Goal: Contribute content: Contribute content

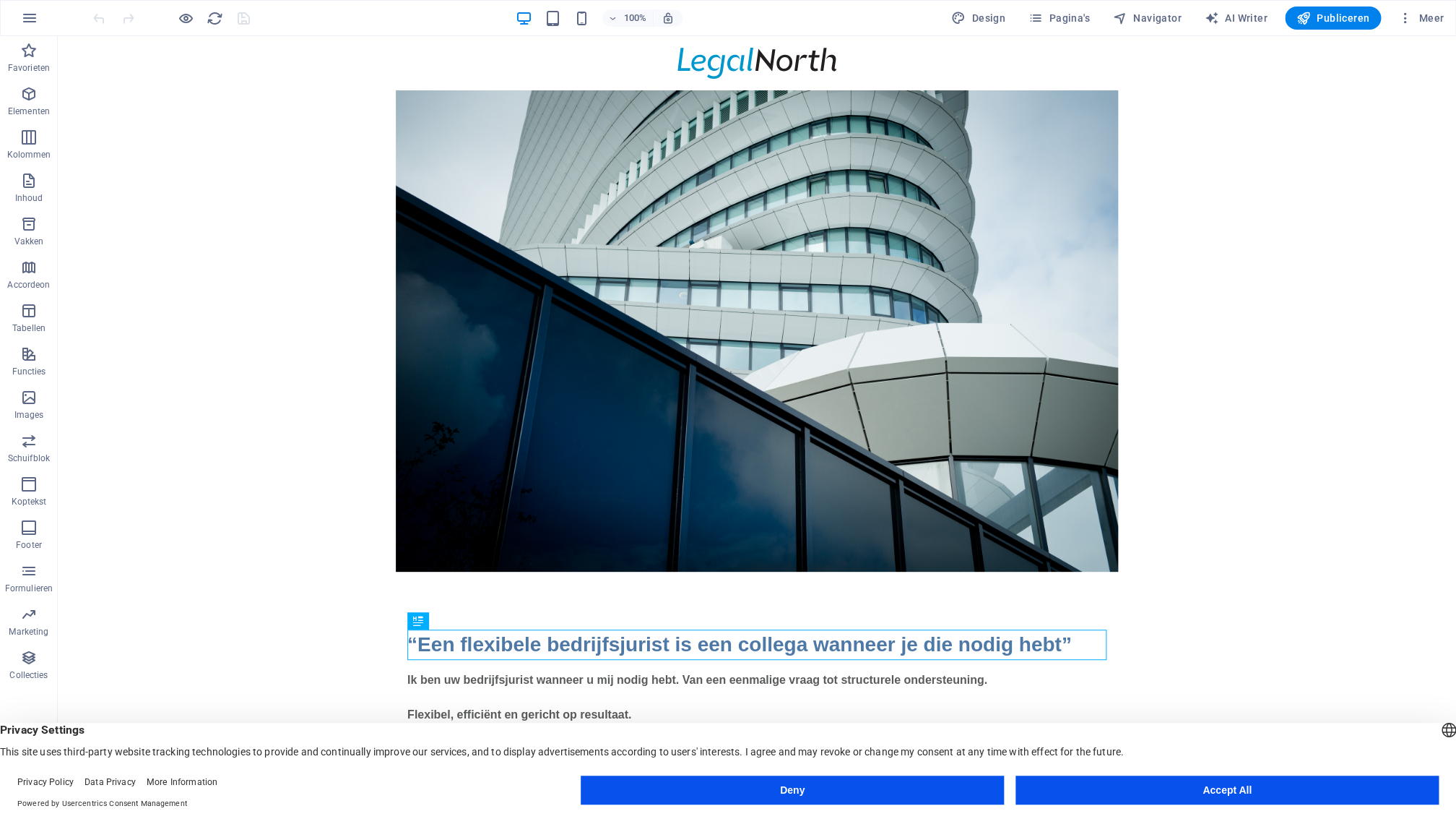
click at [814, 789] on button "Deny" at bounding box center [792, 790] width 423 height 29
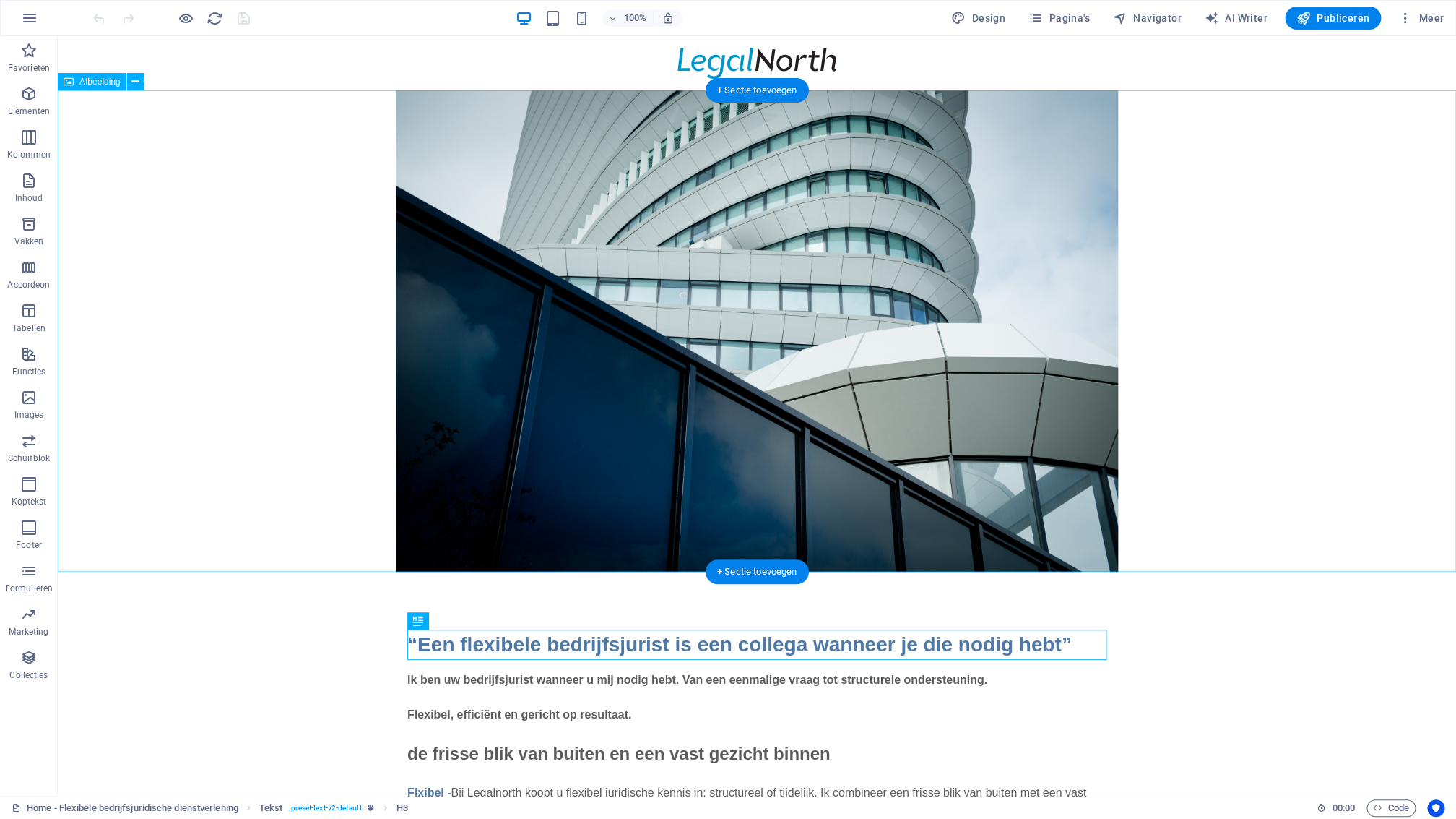
click at [216, 457] on figure at bounding box center [757, 330] width 1399 height 481
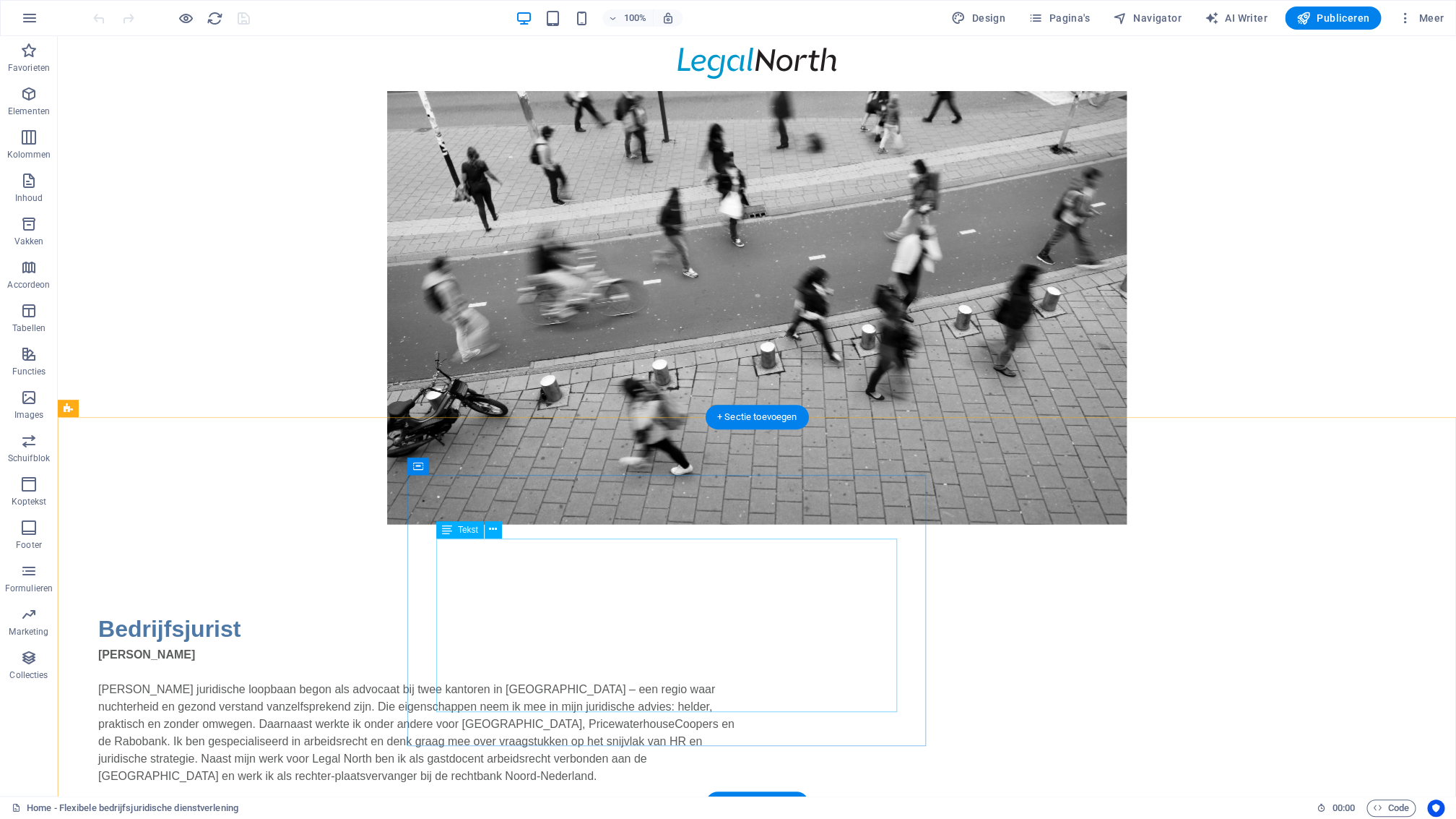
scroll to position [1460, 0]
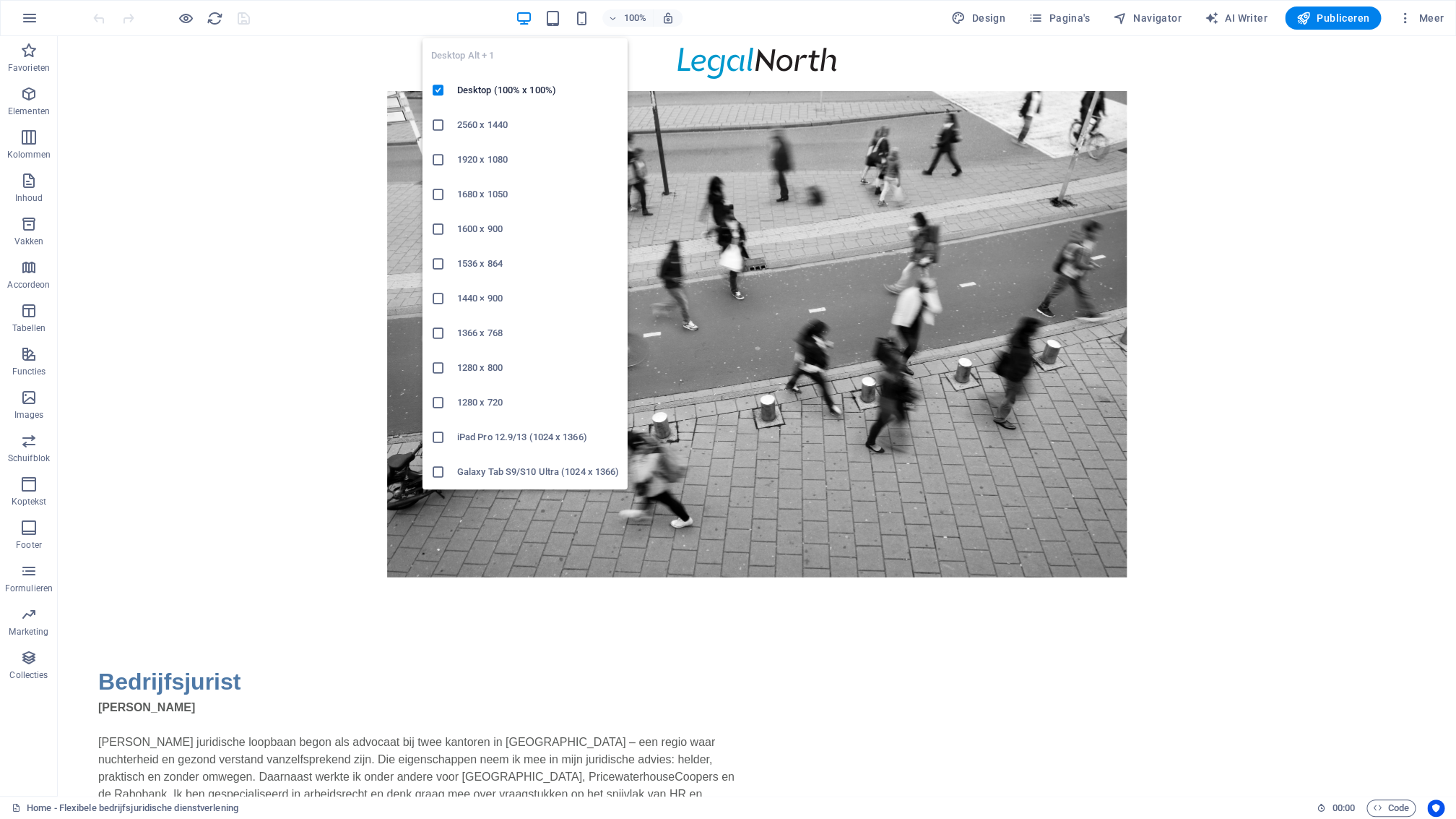
click at [525, 18] on icon "button" at bounding box center [524, 19] width 16 height 16
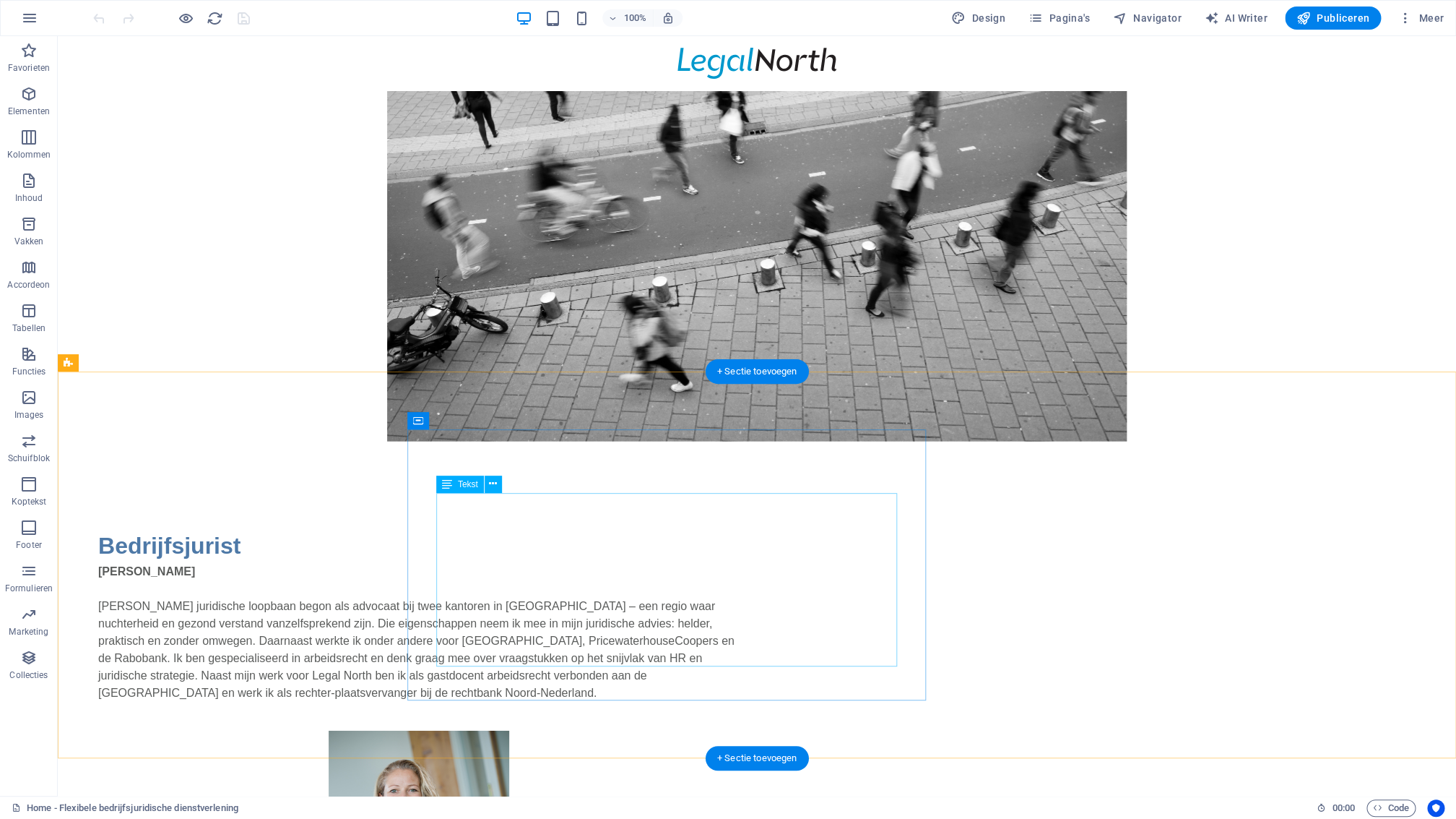
scroll to position [1735, 0]
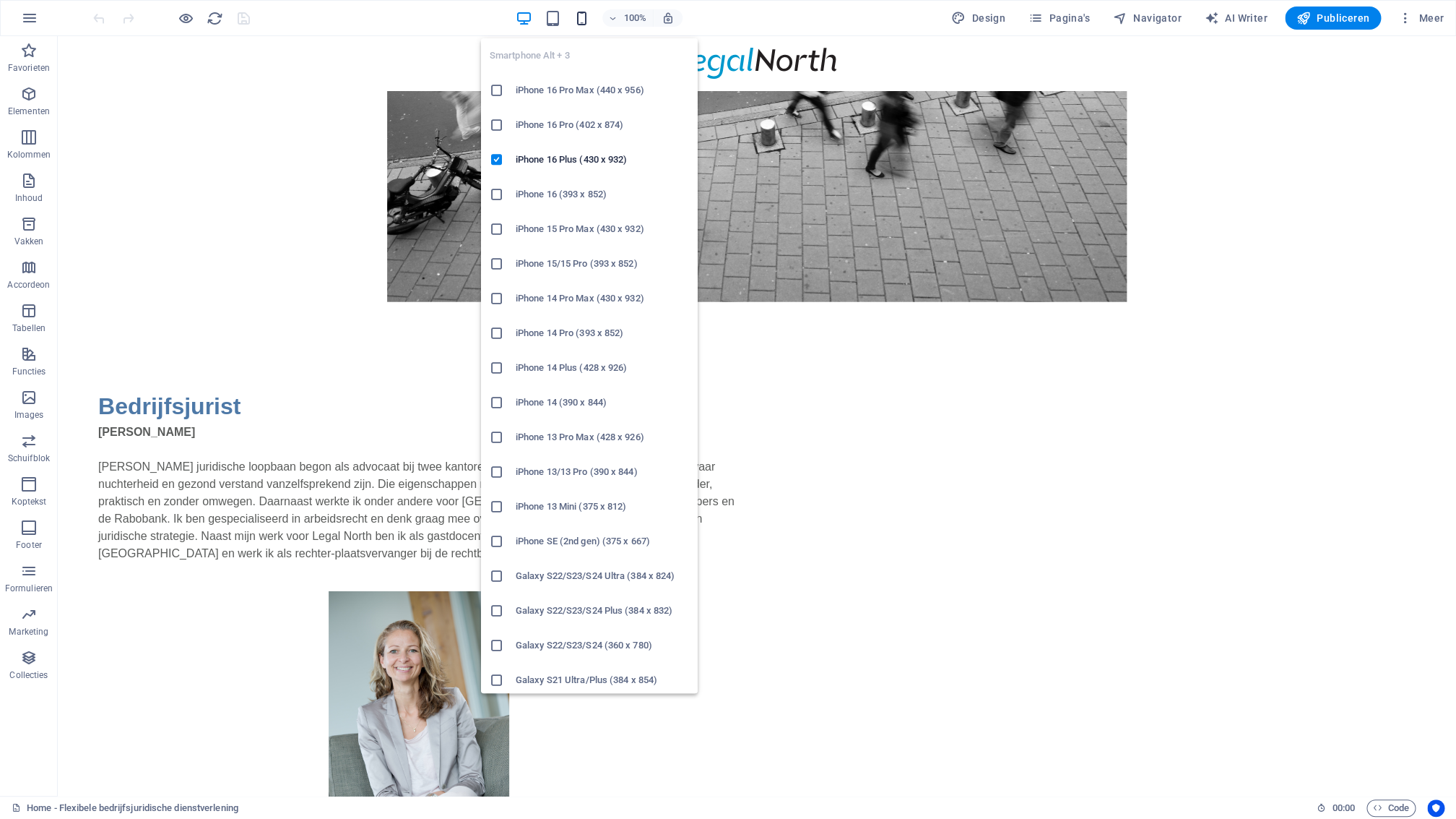
click at [584, 17] on icon "button" at bounding box center [582, 19] width 16 height 16
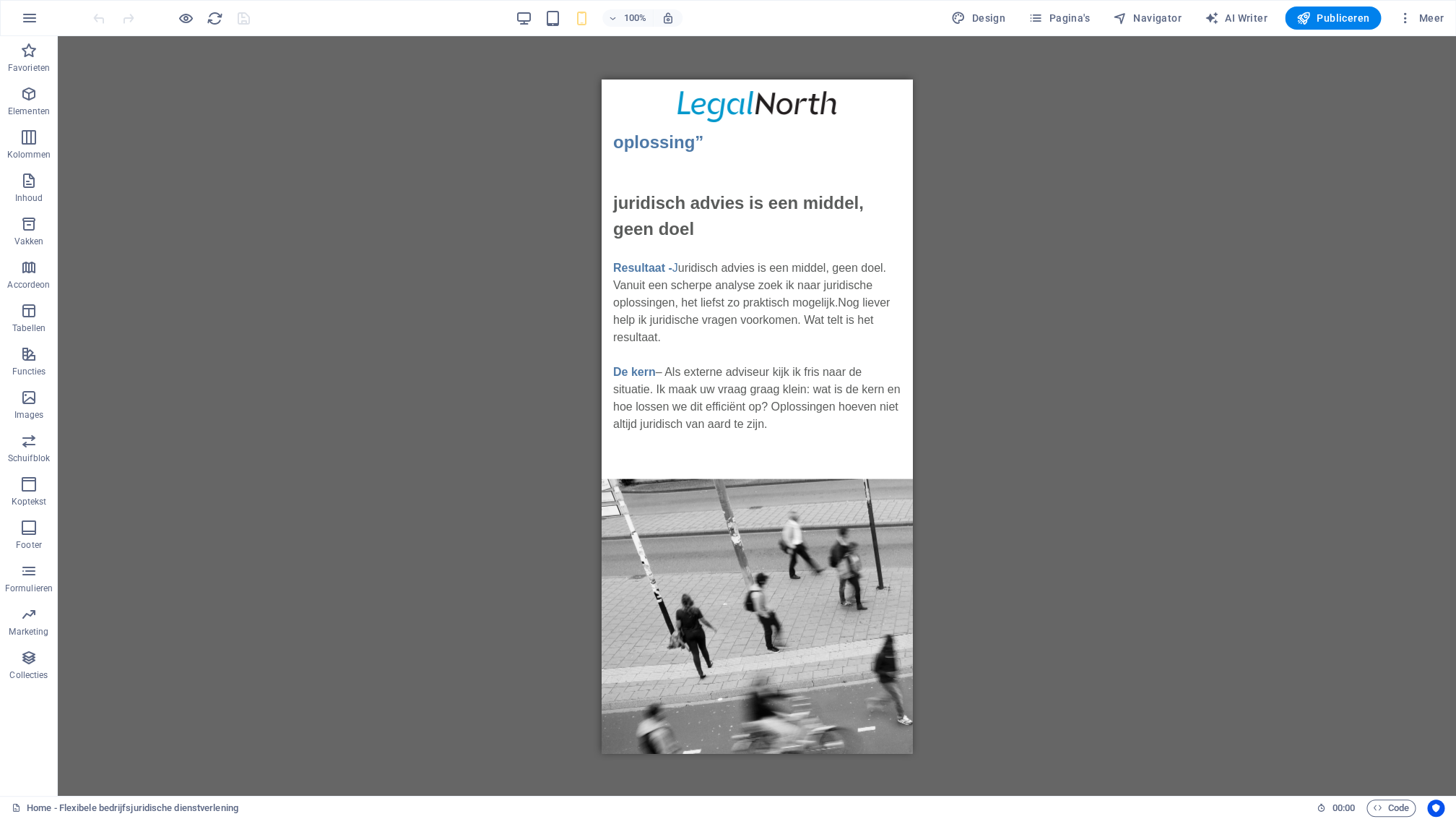
scroll to position [1416, 0]
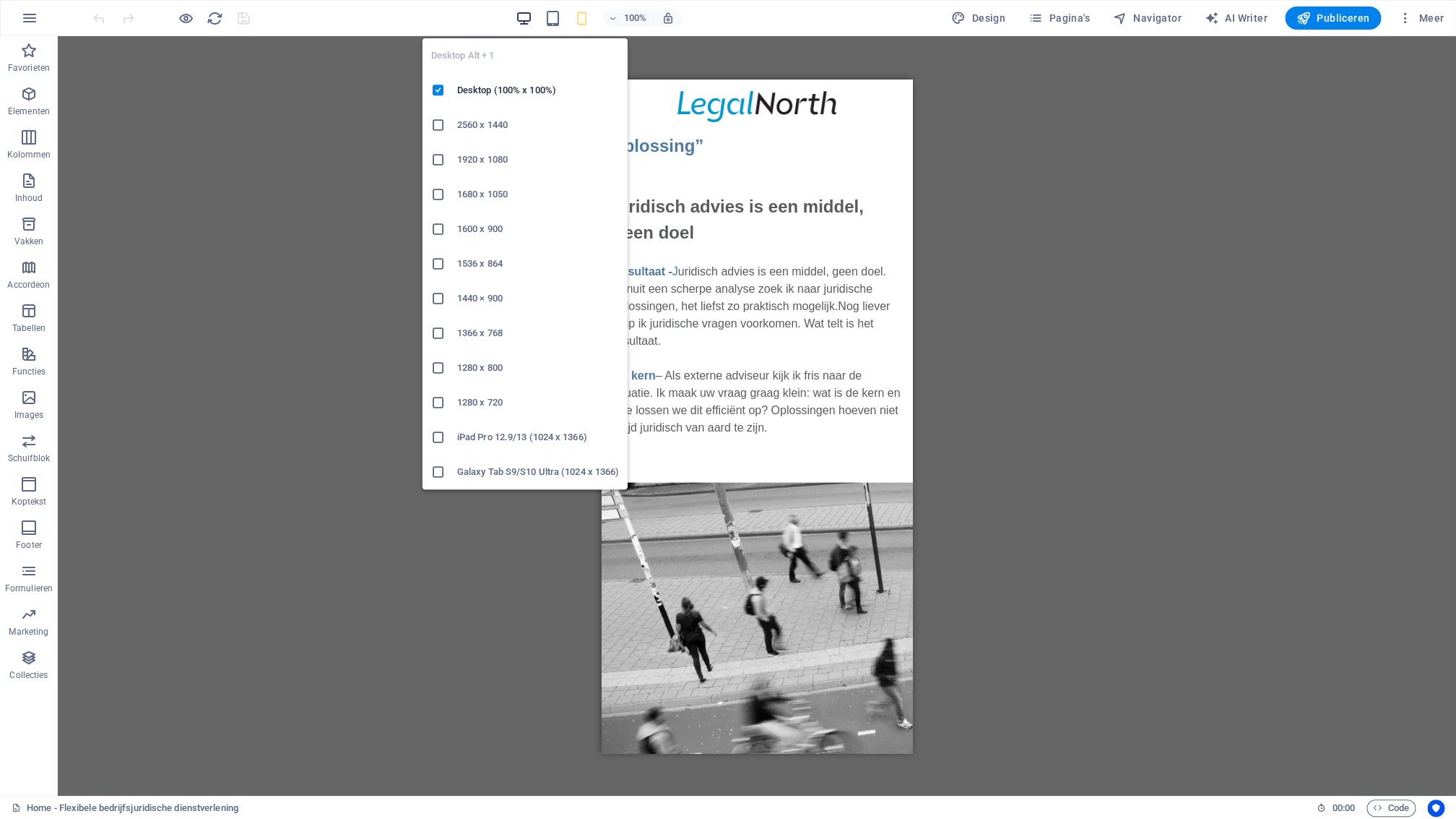
click at [523, 20] on icon "button" at bounding box center [524, 19] width 16 height 16
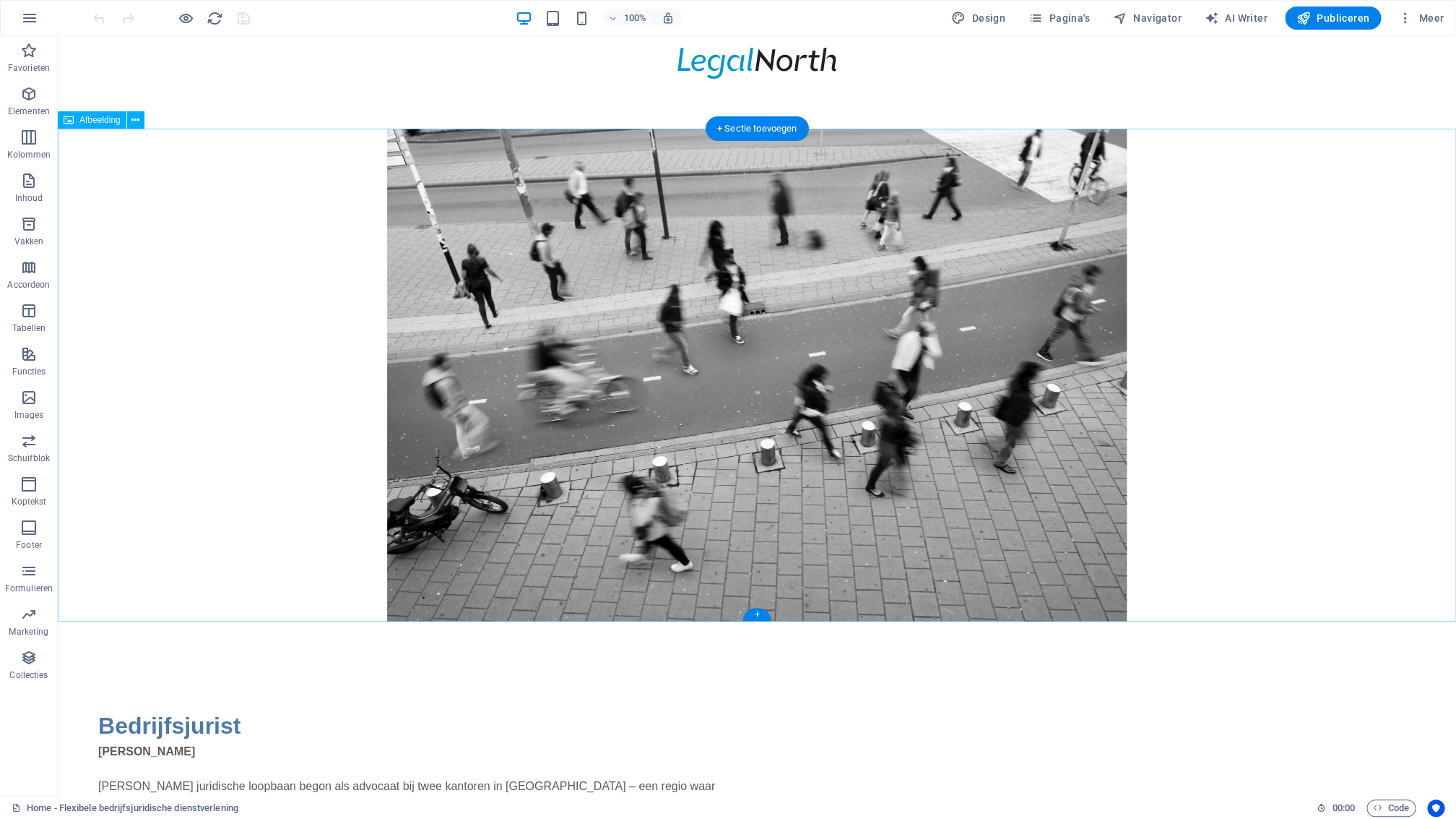
click at [403, 243] on figure at bounding box center [757, 374] width 1399 height 493
click at [408, 248] on figure at bounding box center [757, 374] width 1399 height 493
drag, startPoint x: 408, startPoint y: 248, endPoint x: 156, endPoint y: 248, distance: 252.0
click at [408, 248] on figure at bounding box center [757, 374] width 1399 height 493
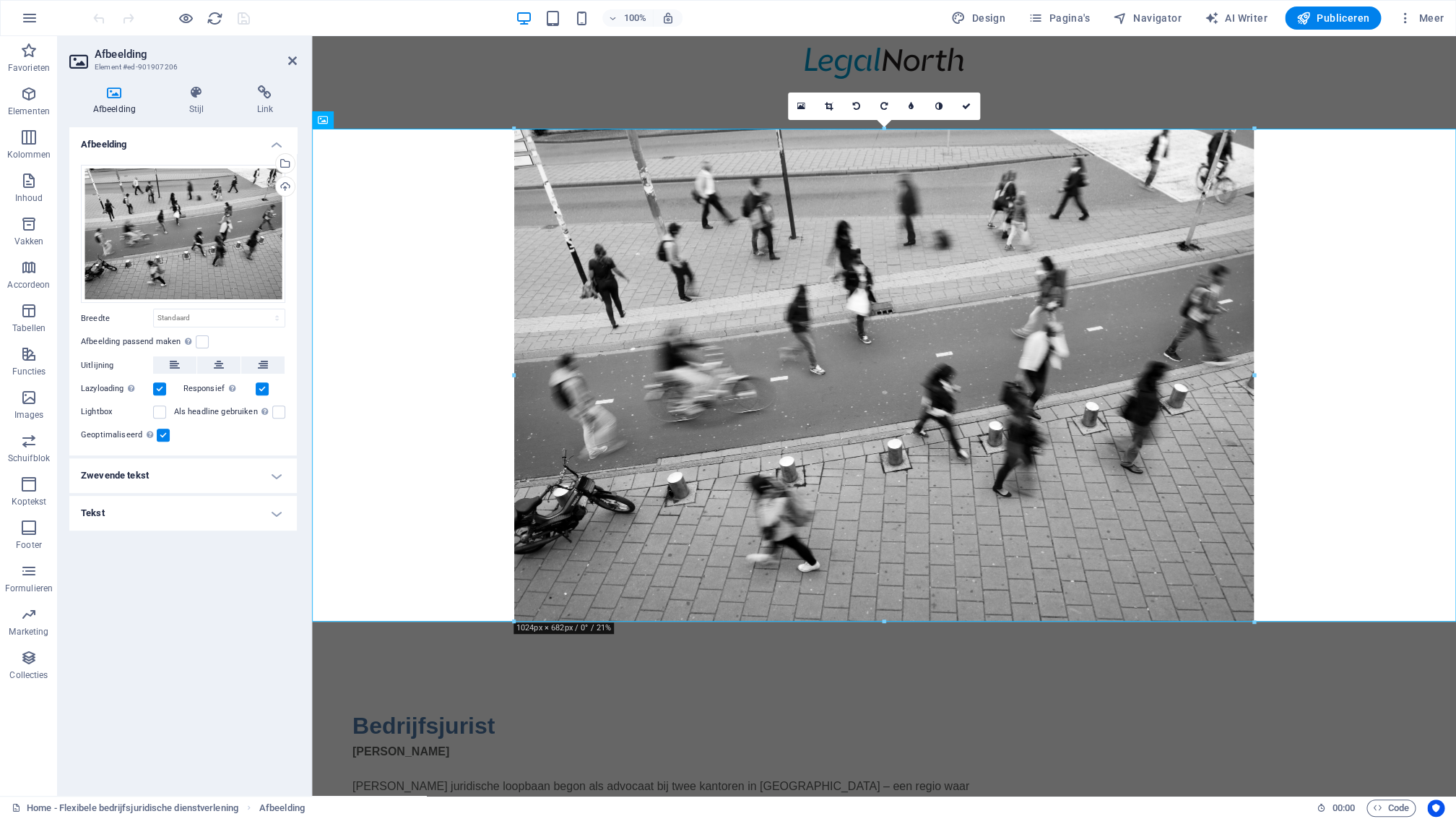
click at [265, 387] on label at bounding box center [262, 389] width 13 height 13
click at [259, 392] on label at bounding box center [262, 389] width 13 height 13
click at [262, 390] on label at bounding box center [262, 389] width 13 height 13
click at [0, 0] on input "Responsief Retina-afbeeldingen en voor smartphones geoptimaliseerde formaten au…" at bounding box center [0, 0] width 0 height 0
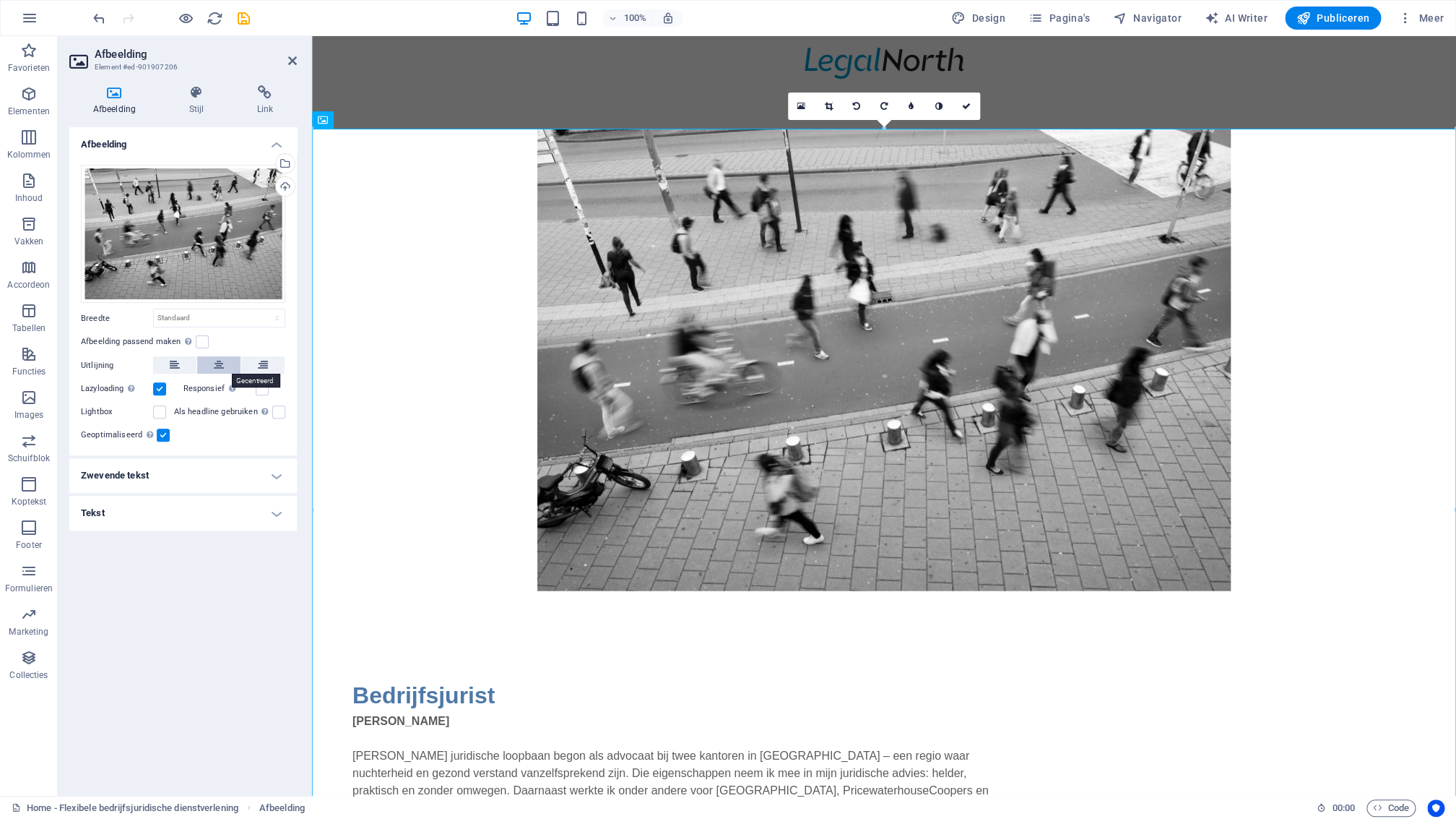
click at [216, 368] on icon at bounding box center [219, 365] width 10 height 17
click at [154, 310] on select "Standaard auto px rem % em vh vw" at bounding box center [218, 318] width 130 height 17
select select "px"
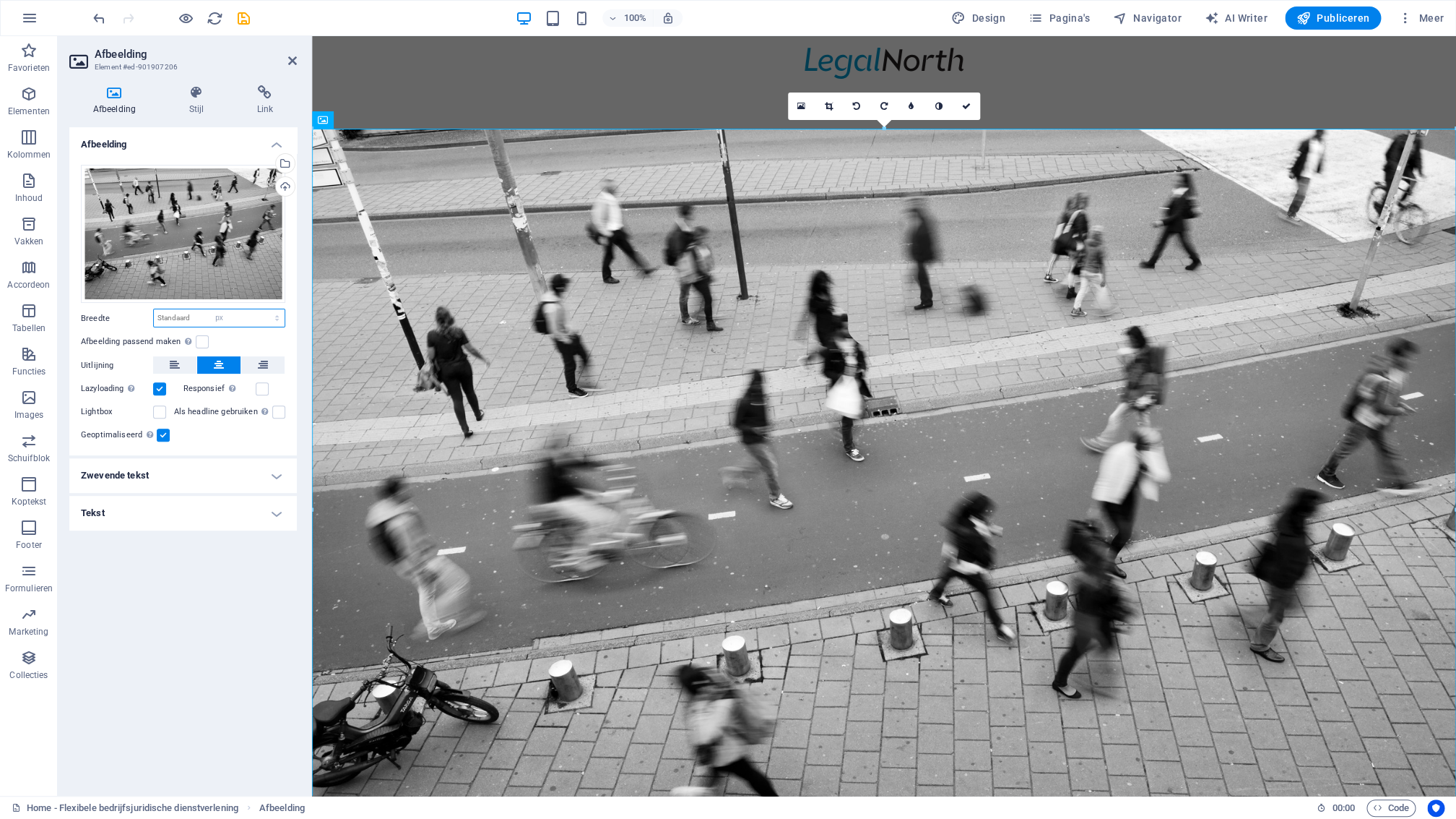
click option "px" at bounding box center [0, 0] width 0 height 0
click at [205, 316] on input "1584" at bounding box center [218, 318] width 130 height 17
drag, startPoint x: 179, startPoint y: 321, endPoint x: 148, endPoint y: 319, distance: 31.1
click at [154, 324] on input "1584" at bounding box center [218, 318] width 130 height 17
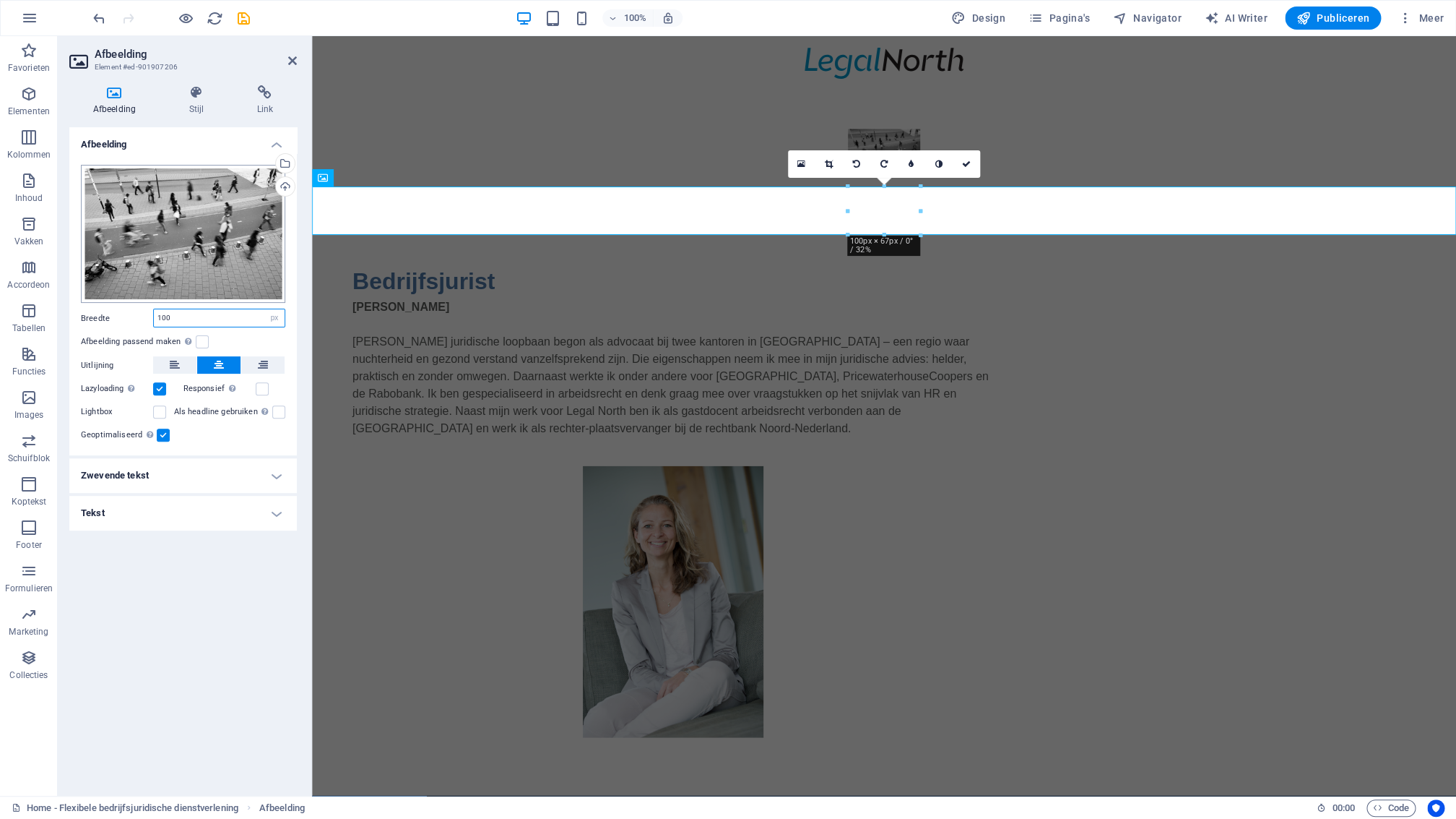
scroll to position [1358, 0]
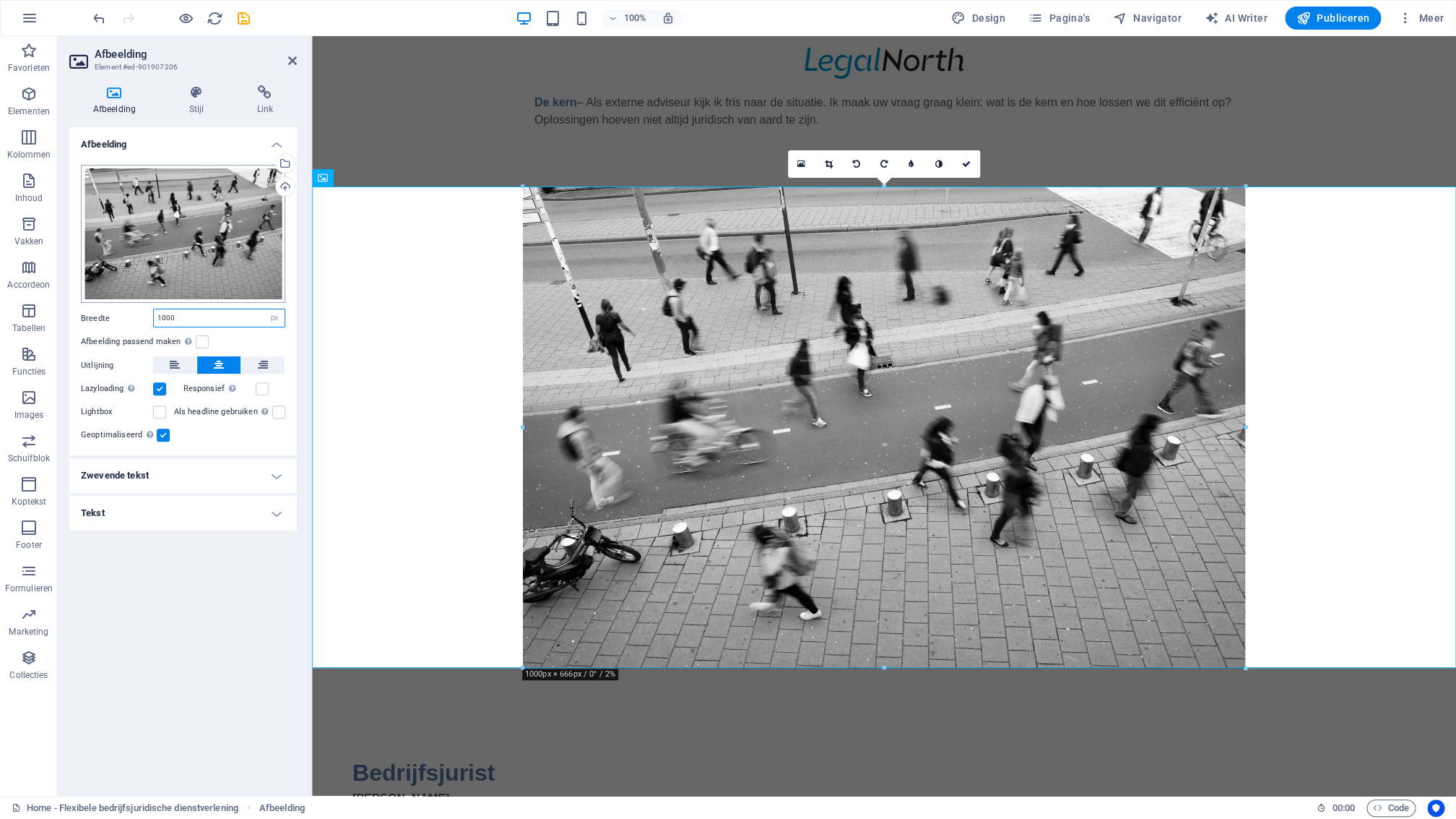
type input "1000"
click at [1330, 16] on span "Publiceren" at bounding box center [1333, 18] width 73 height 14
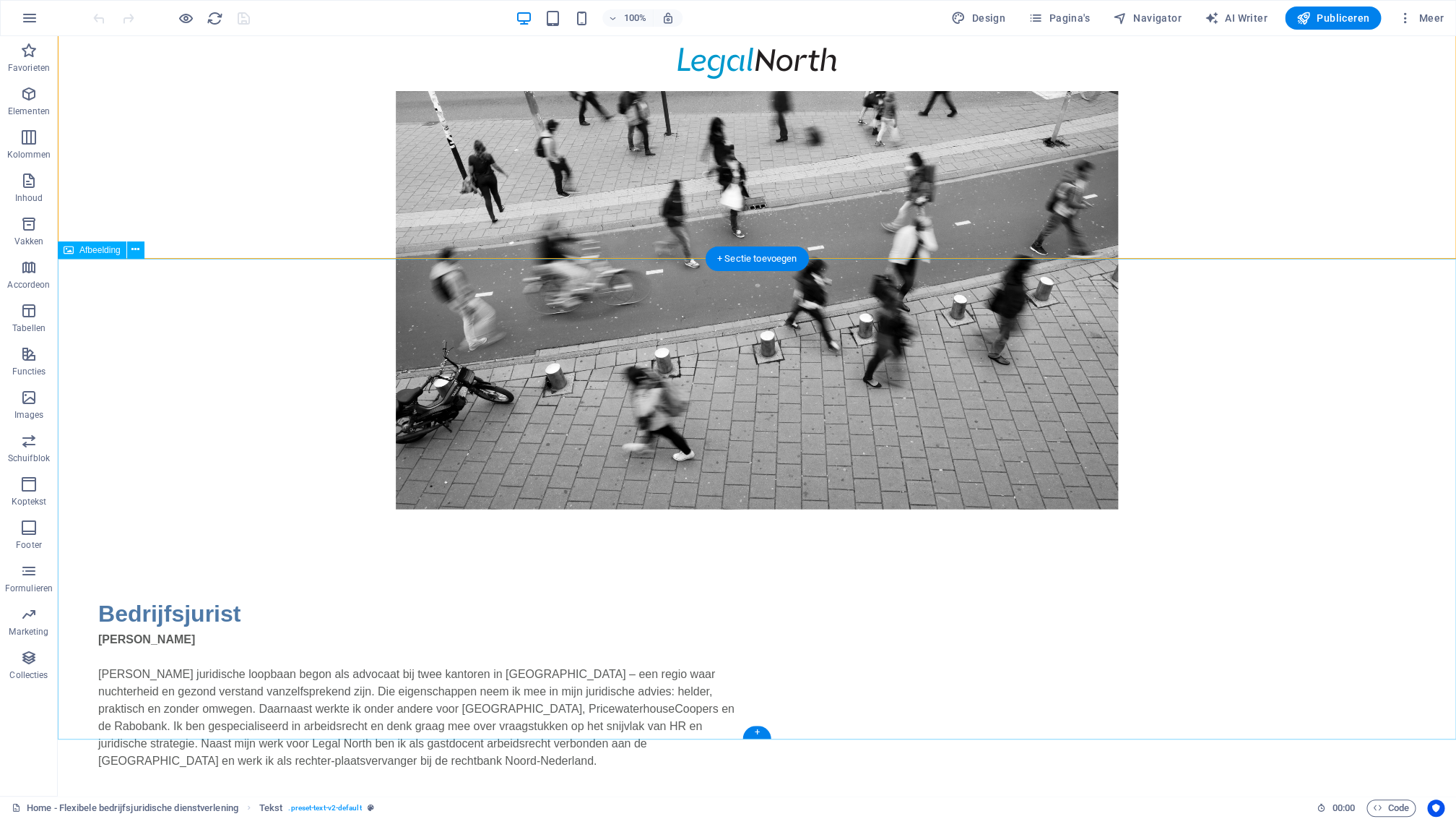
scroll to position [1675, 0]
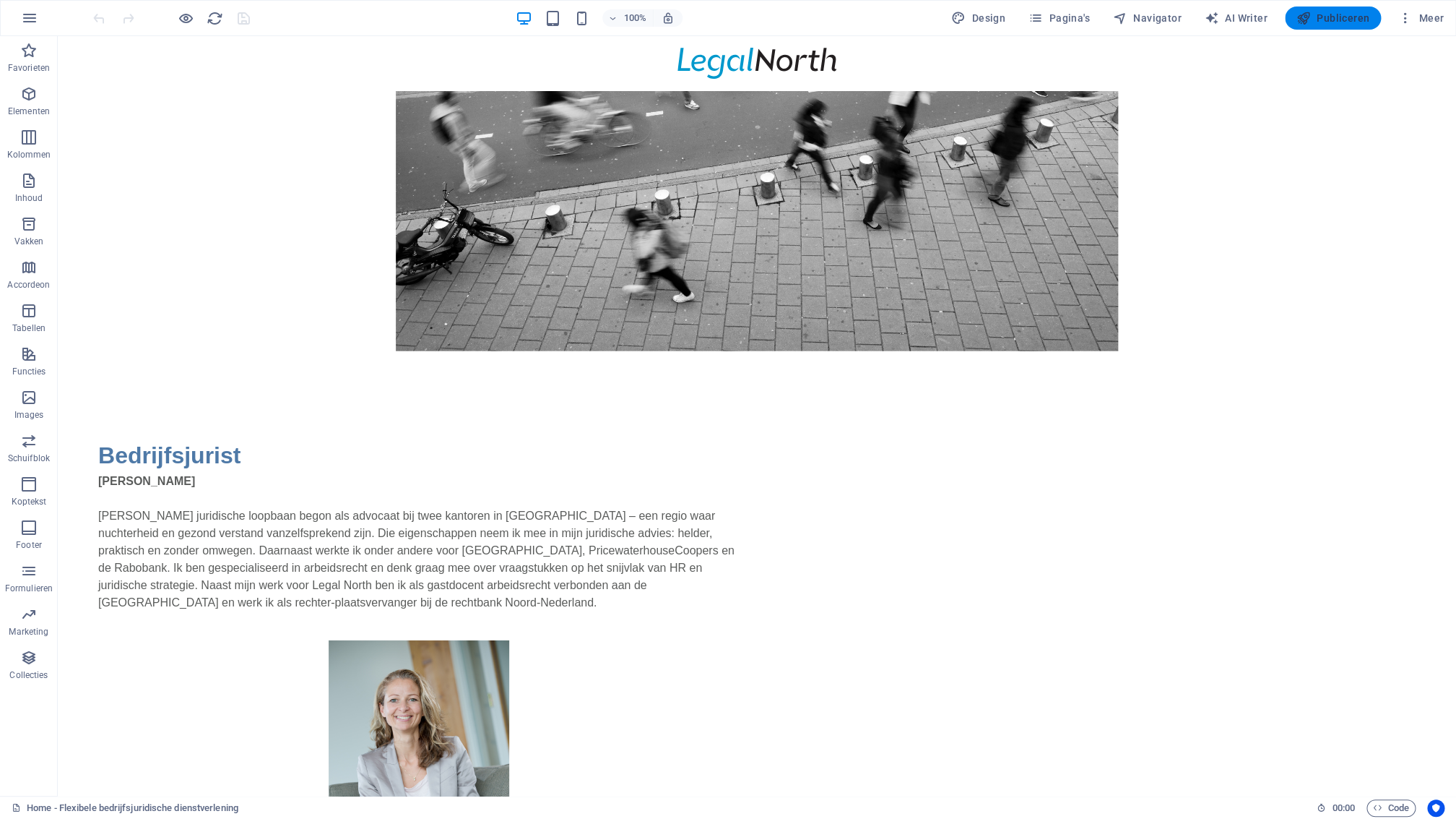
click at [1328, 16] on span "Publiceren" at bounding box center [1333, 18] width 73 height 14
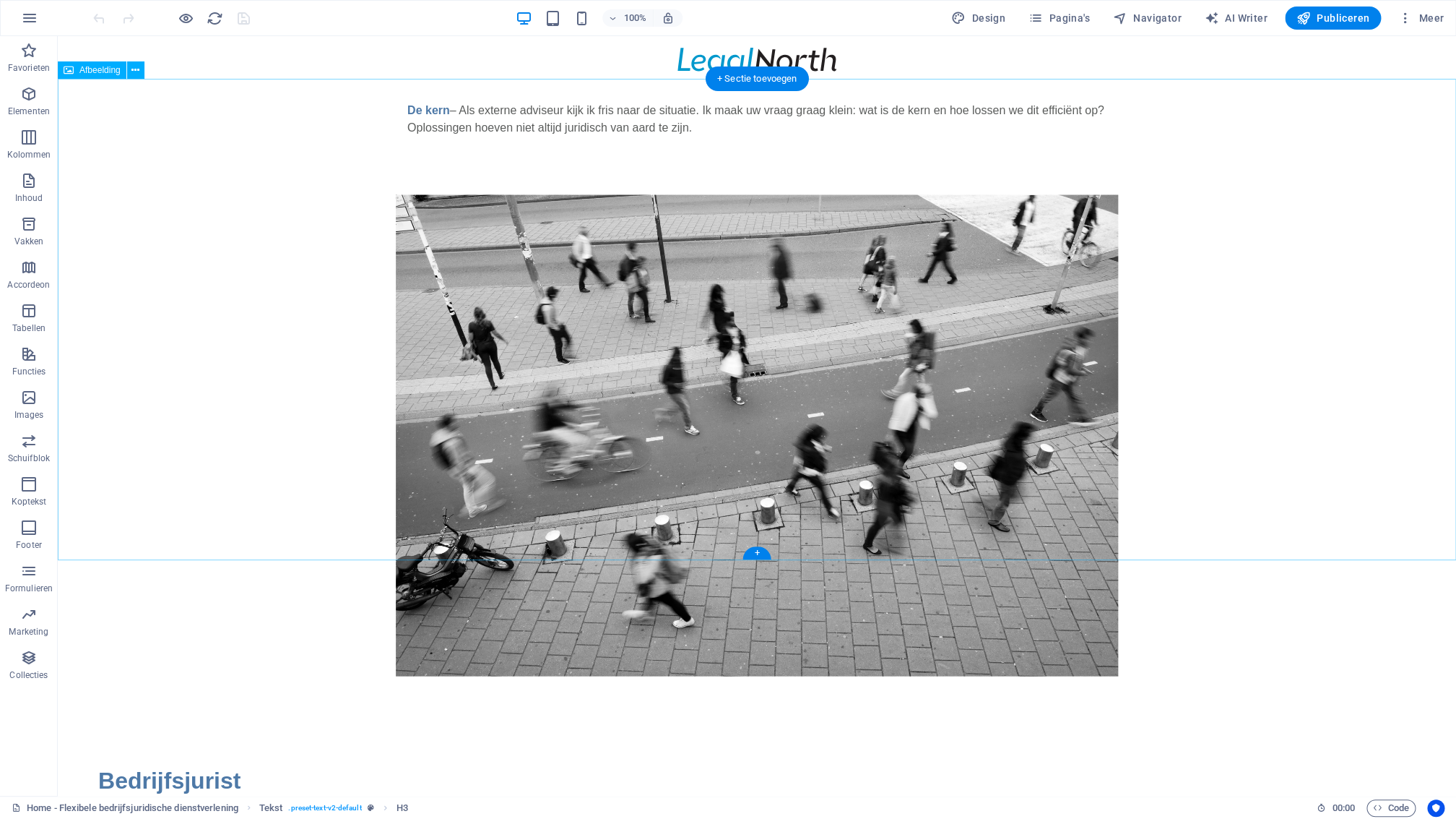
scroll to position [1465, 0]
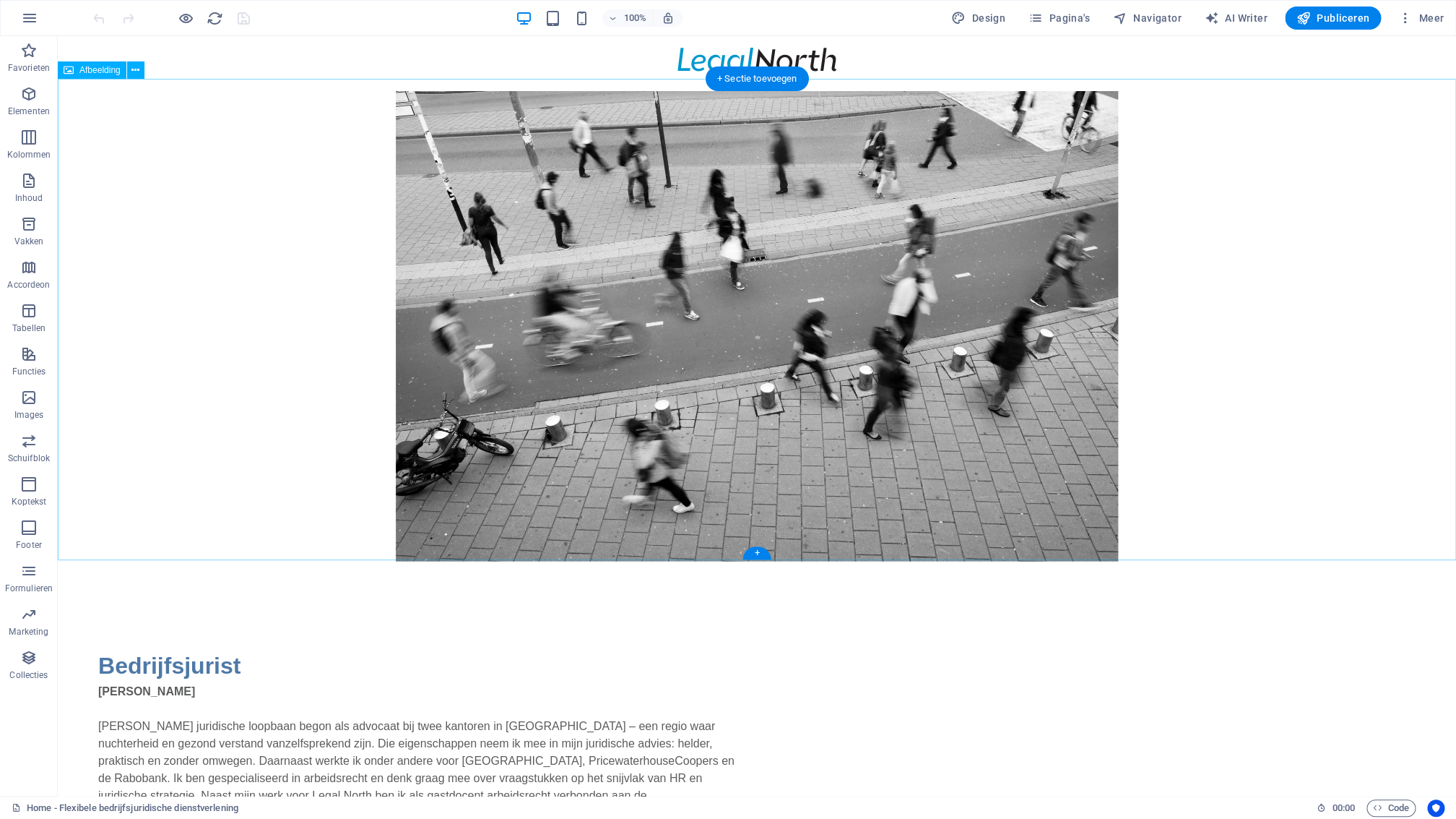
click at [513, 276] on figure at bounding box center [757, 320] width 1399 height 481
click at [514, 276] on figure at bounding box center [757, 320] width 1399 height 481
drag, startPoint x: 514, startPoint y: 276, endPoint x: 262, endPoint y: 275, distance: 252.0
click at [514, 276] on figure at bounding box center [757, 320] width 1399 height 481
select select "px"
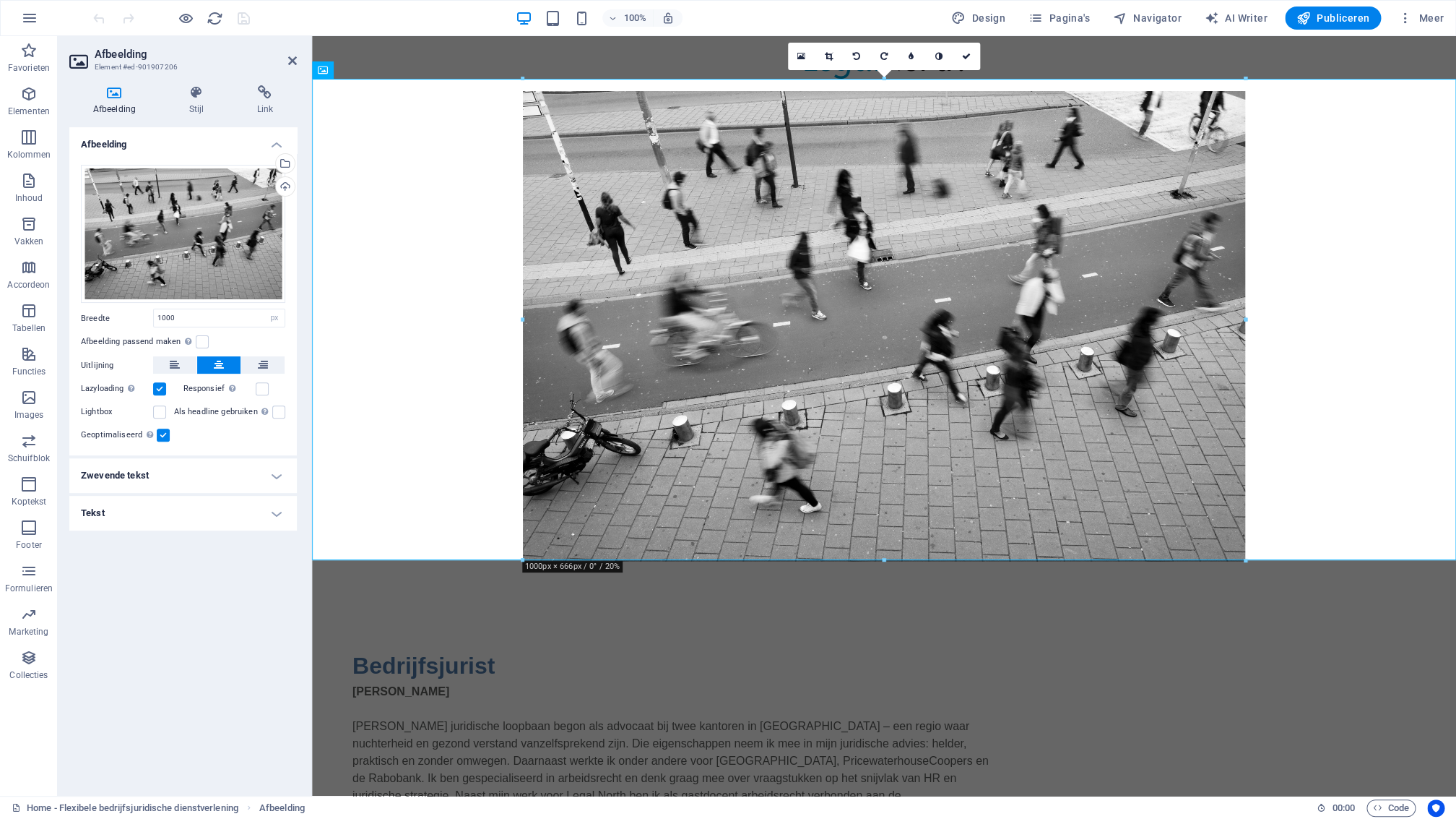
click at [162, 435] on label at bounding box center [163, 435] width 13 height 13
click at [0, 0] on input "Geoptimaliseerd Afbeeldingen worden gecomprimeerd om de pagina sneller te maken." at bounding box center [0, 0] width 0 height 0
click at [199, 95] on icon at bounding box center [196, 92] width 62 height 14
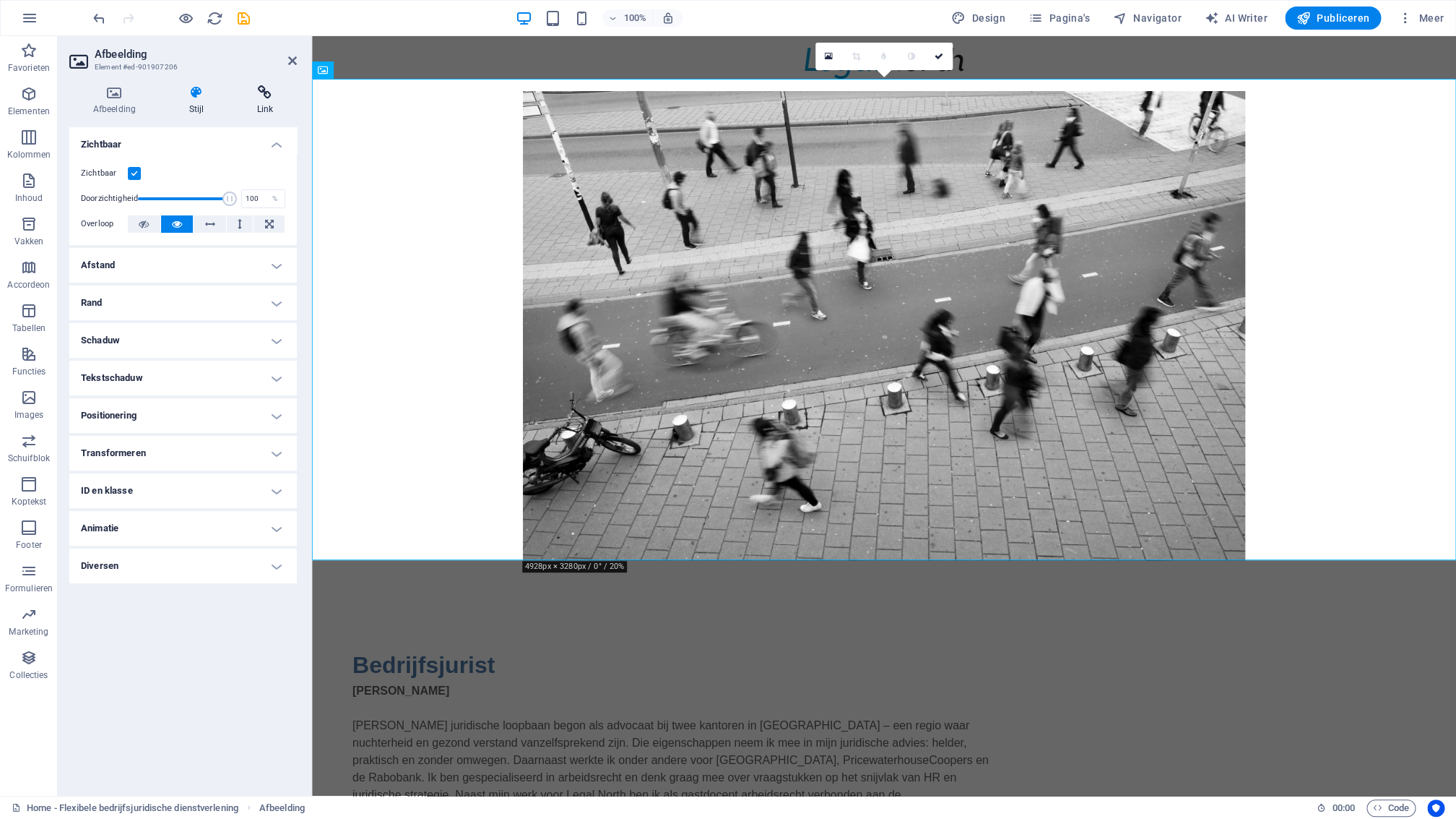
click at [263, 98] on icon at bounding box center [265, 92] width 63 height 14
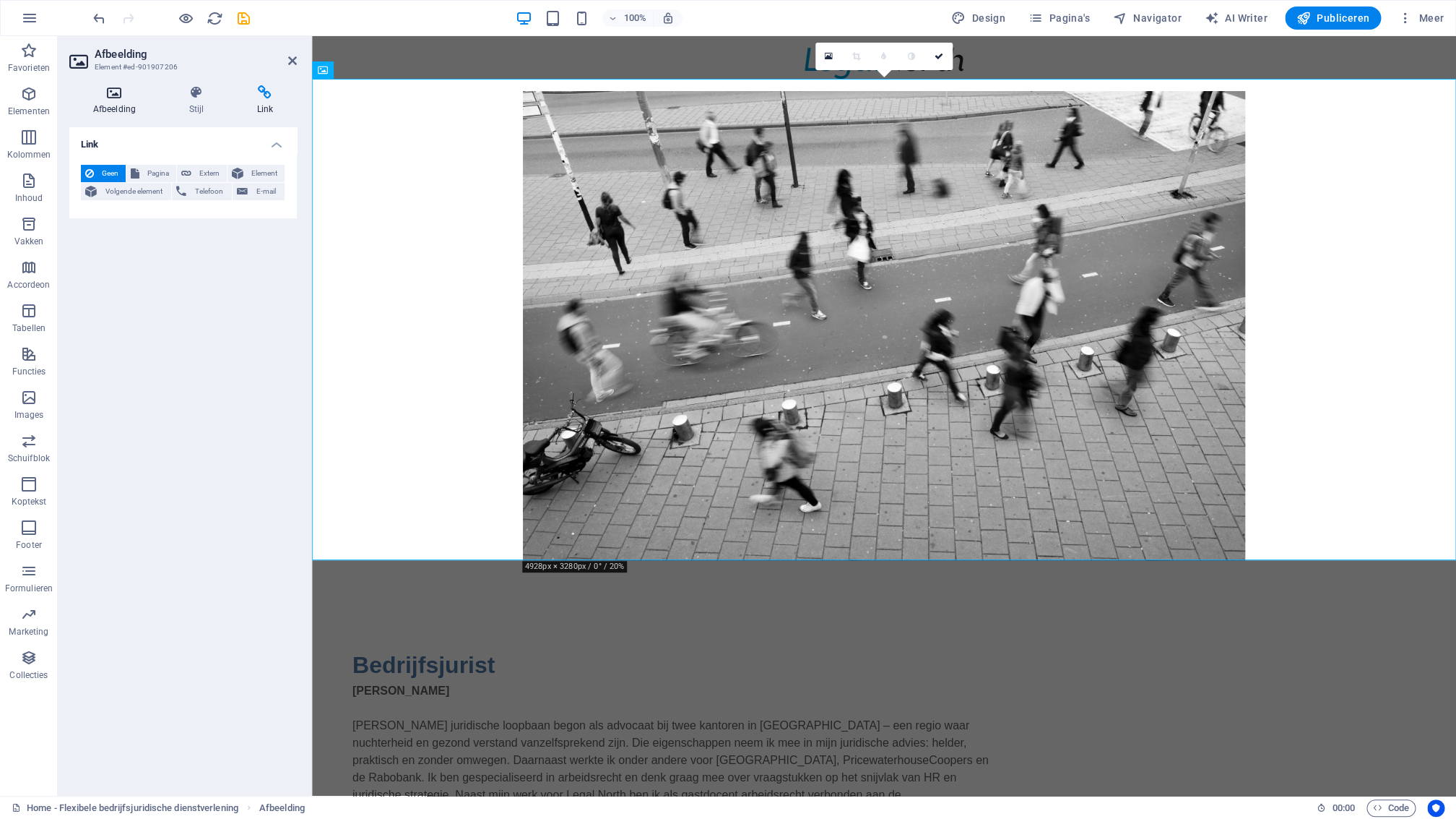
click at [122, 92] on icon at bounding box center [114, 92] width 90 height 14
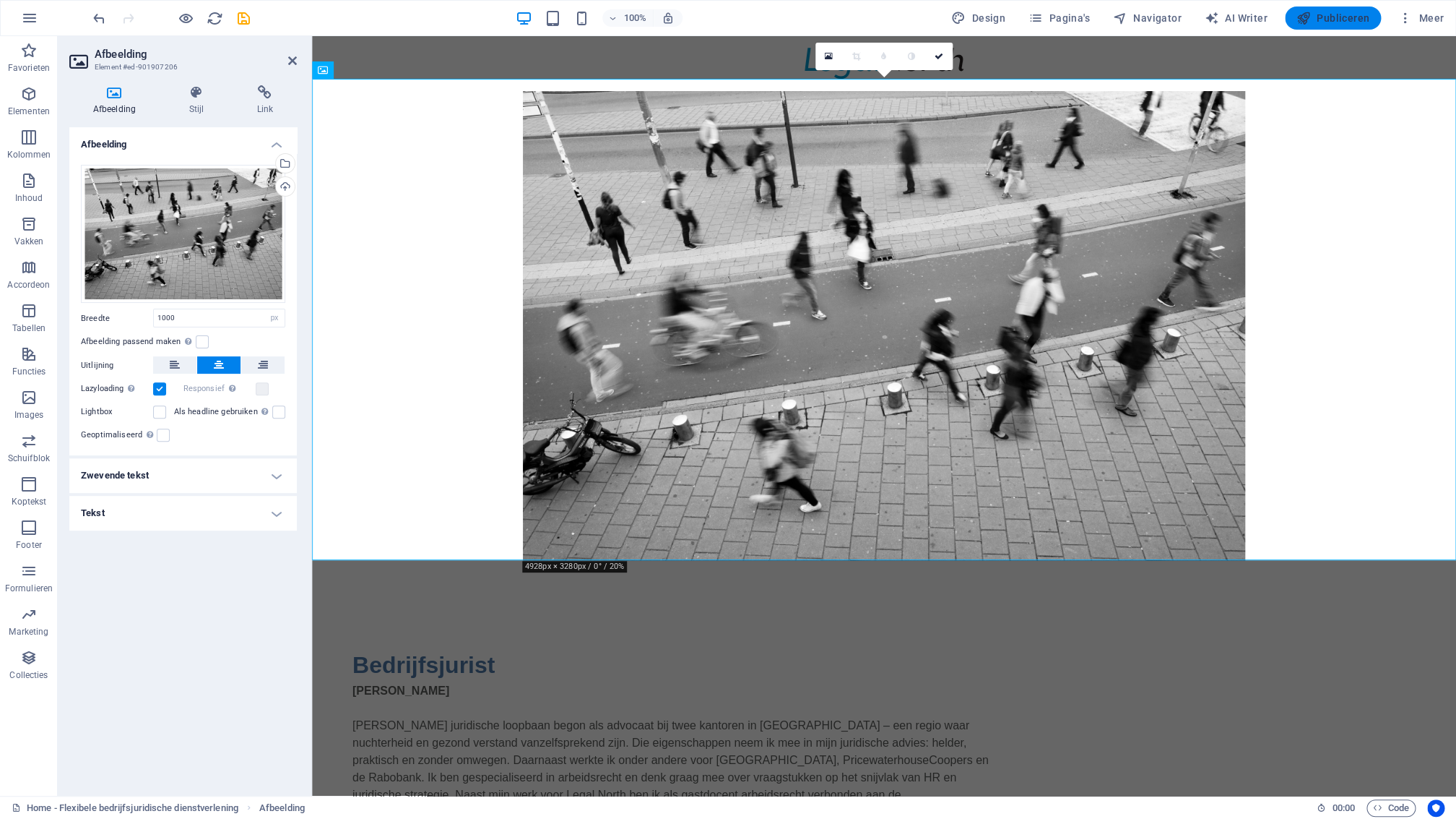
click at [1334, 13] on span "Publiceren" at bounding box center [1333, 18] width 73 height 14
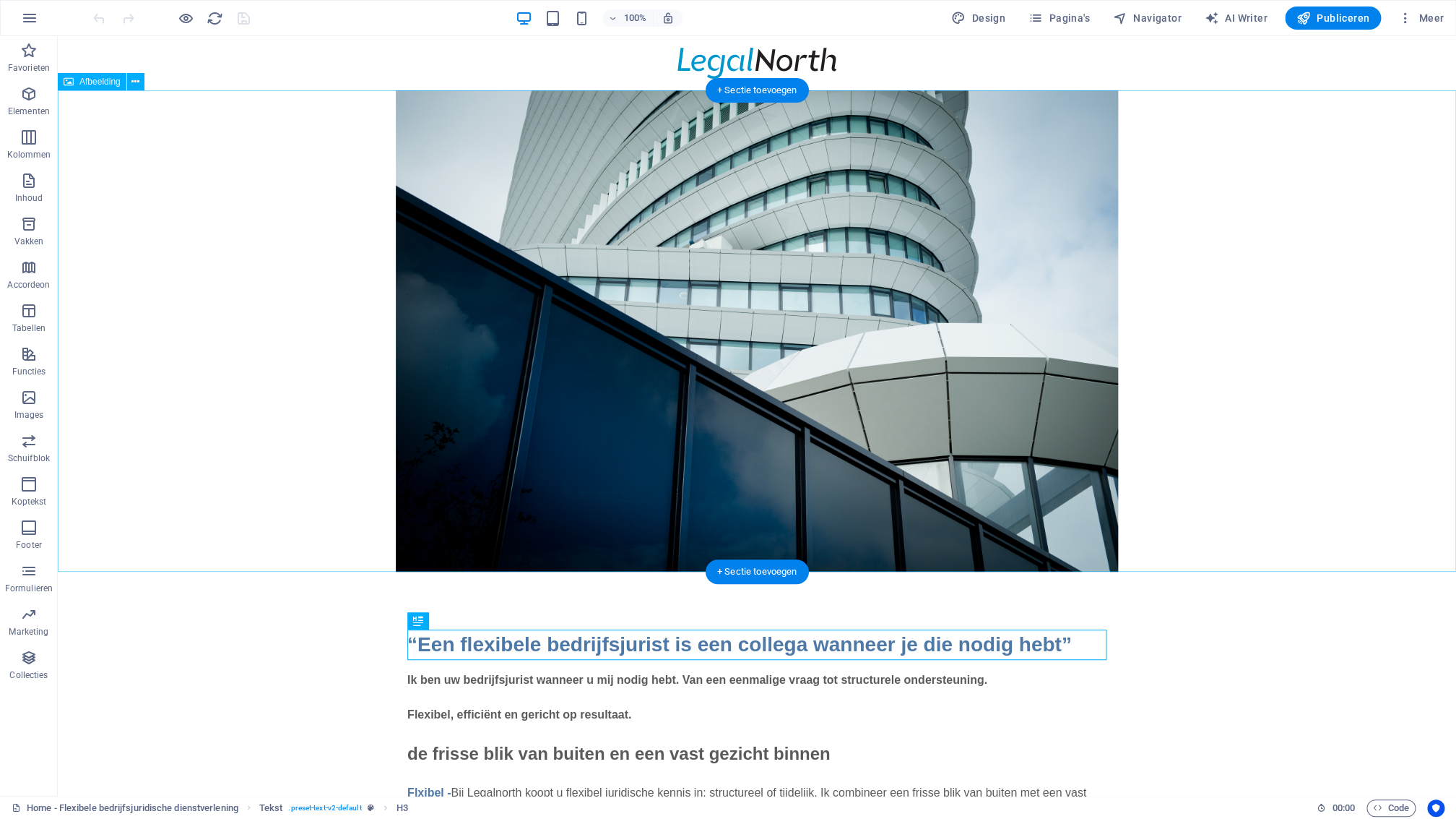
click at [478, 214] on figure at bounding box center [757, 330] width 1399 height 481
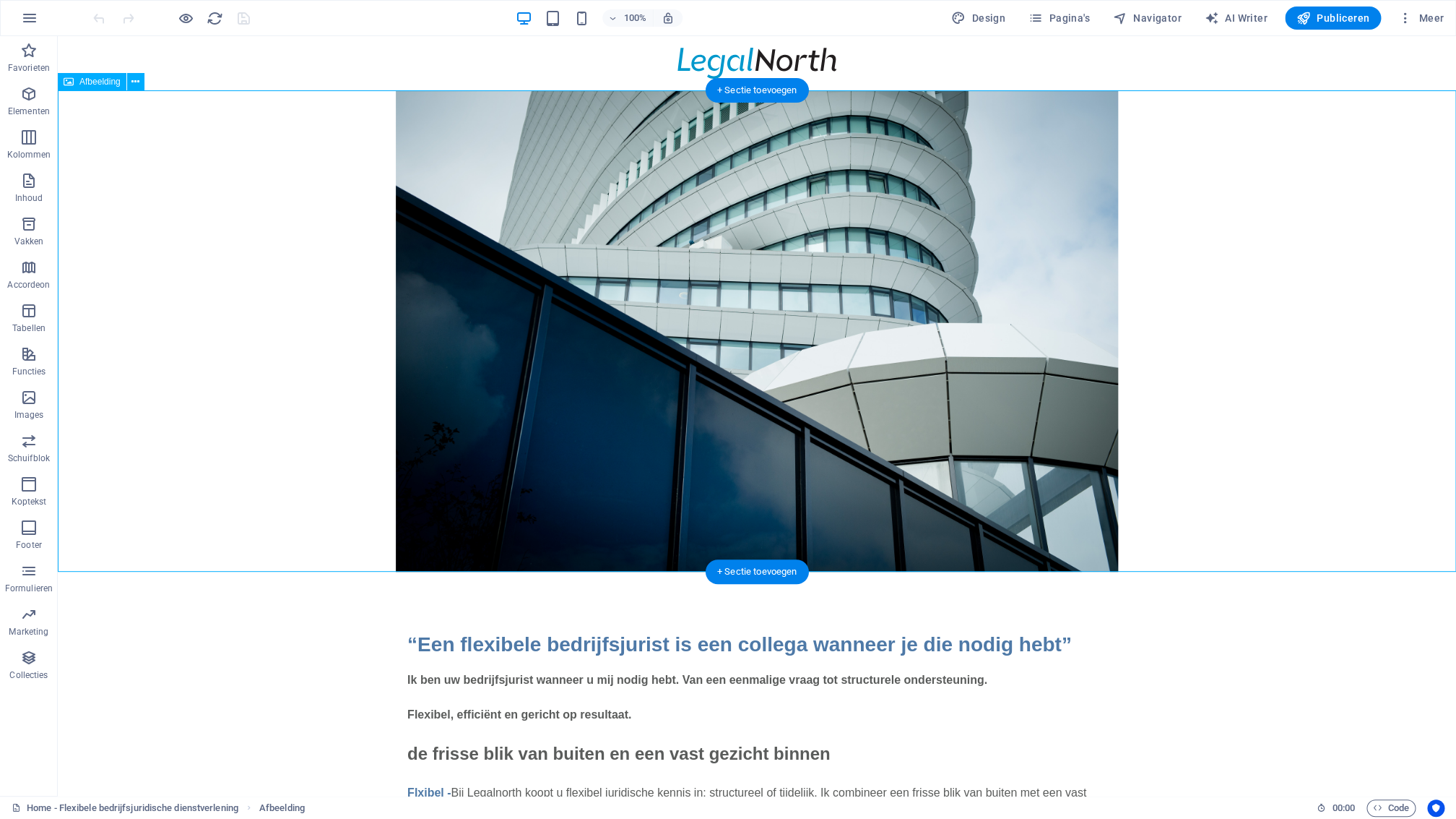
drag, startPoint x: 478, startPoint y: 214, endPoint x: 227, endPoint y: 219, distance: 251.0
click at [478, 214] on figure at bounding box center [757, 330] width 1399 height 481
click at [227, 219] on figure at bounding box center [757, 330] width 1399 height 481
select select "px"
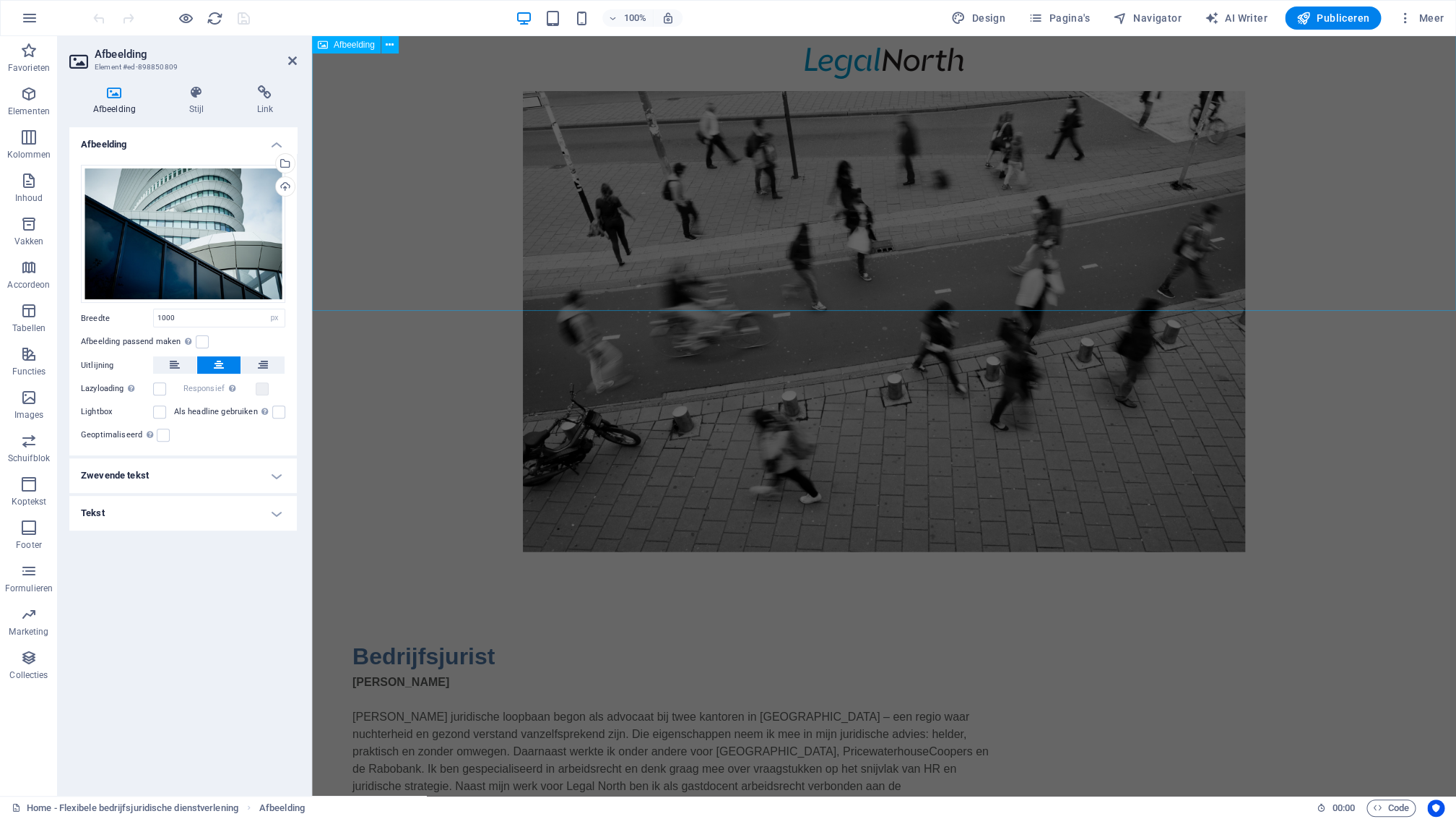
scroll to position [1355, 0]
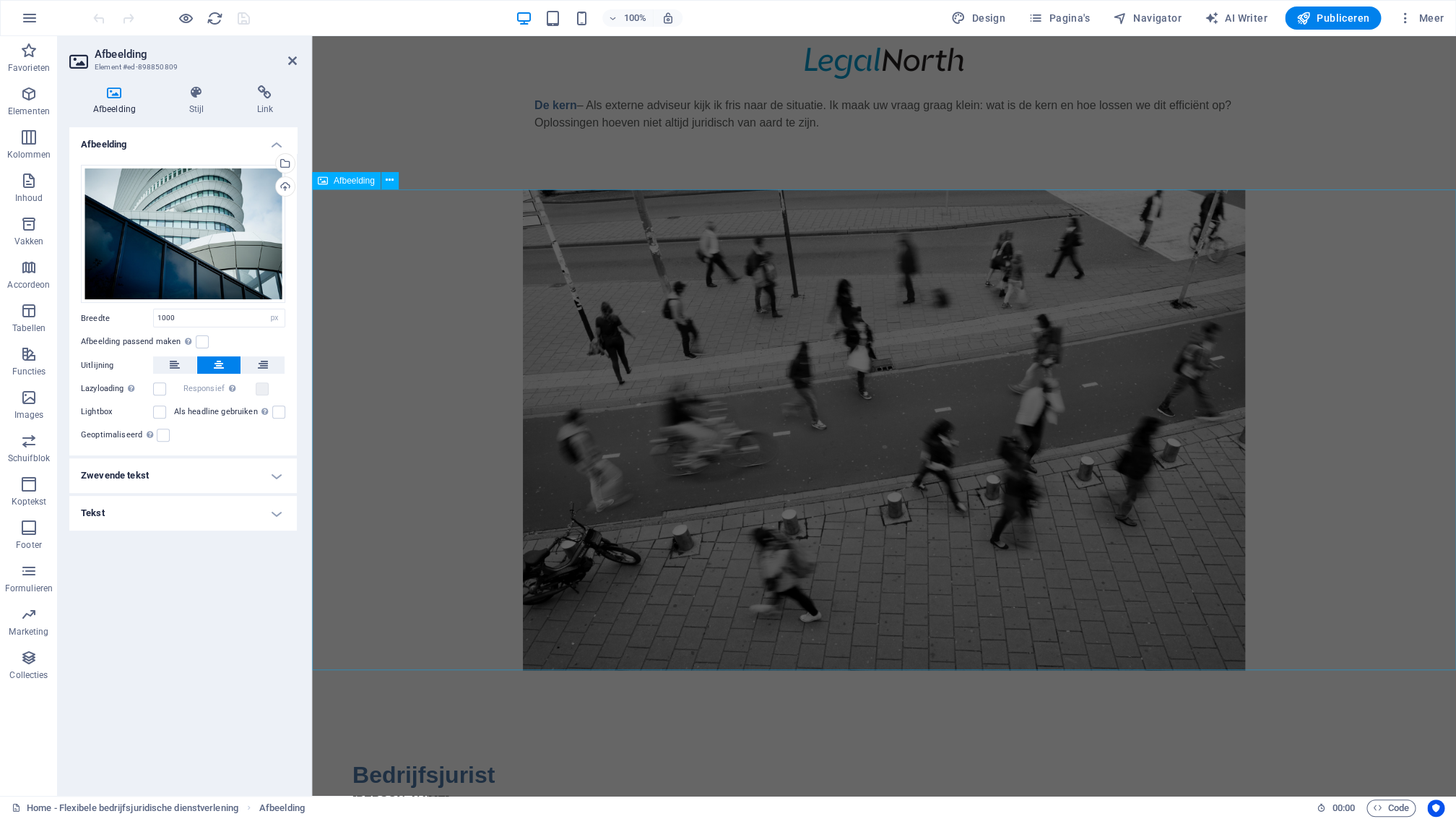
click at [696, 262] on figure at bounding box center [884, 430] width 1144 height 481
click at [696, 261] on figure at bounding box center [884, 430] width 1144 height 481
select select "px"
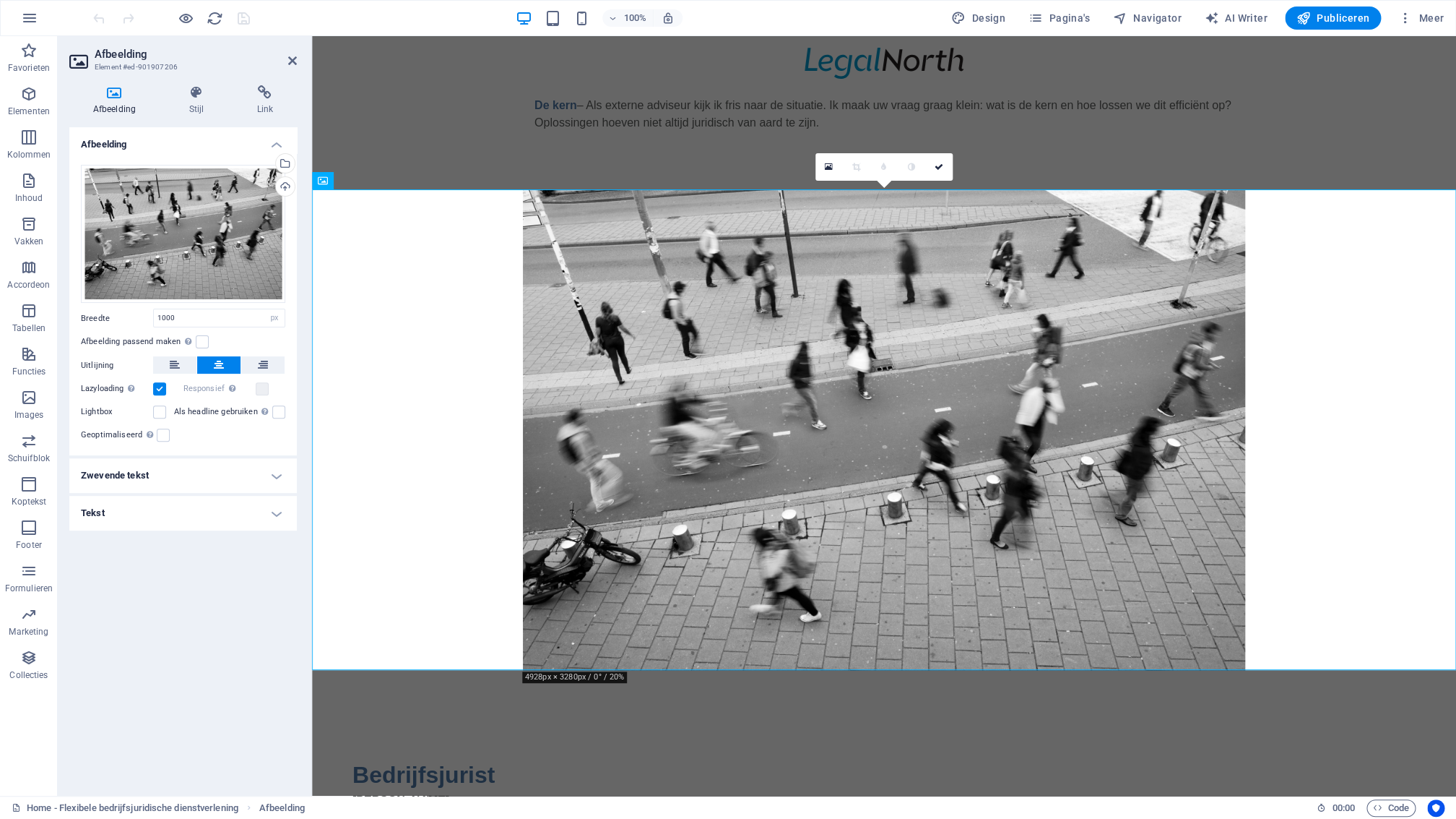
click at [162, 393] on label at bounding box center [159, 389] width 13 height 13
click at [0, 0] on input "Lazyloading Door afbeeldingen pas na de rest van de pagina te laden, voelt de p…" at bounding box center [0, 0] width 0 height 0
click at [390, 182] on icon at bounding box center [389, 181] width 8 height 15
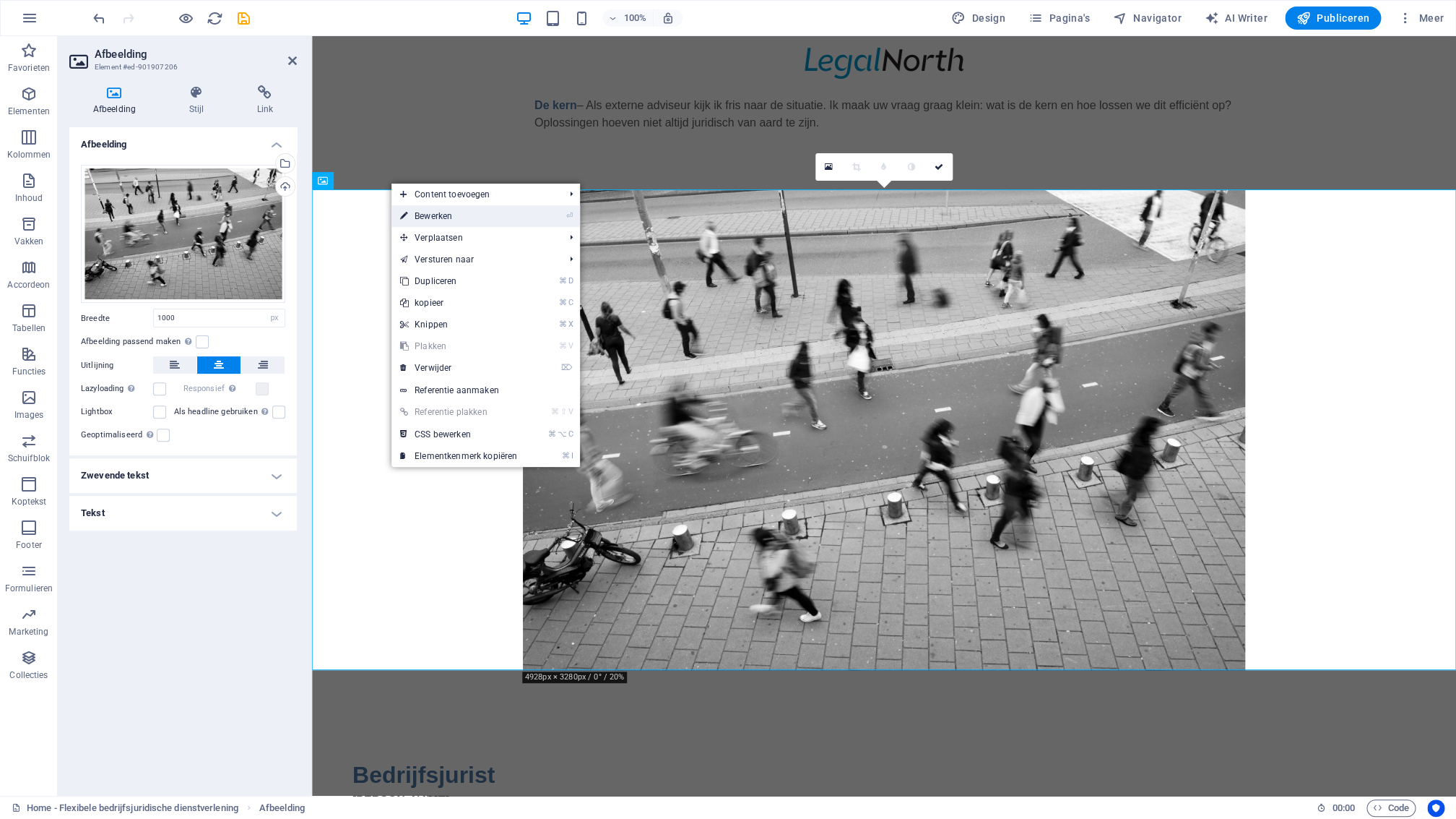
click at [417, 216] on link "⏎ Bewerken" at bounding box center [458, 216] width 134 height 22
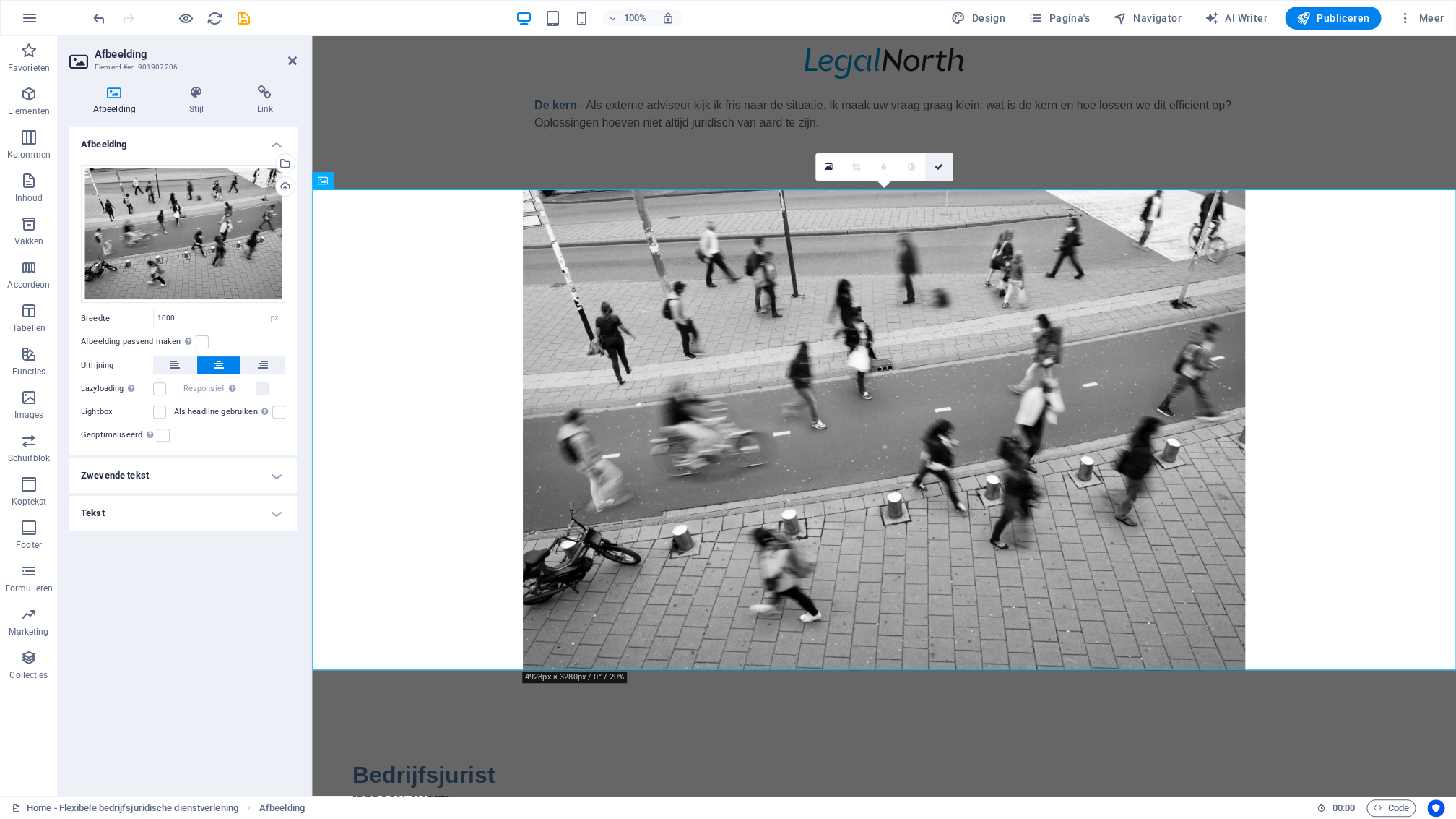
click at [938, 169] on icon at bounding box center [939, 167] width 9 height 9
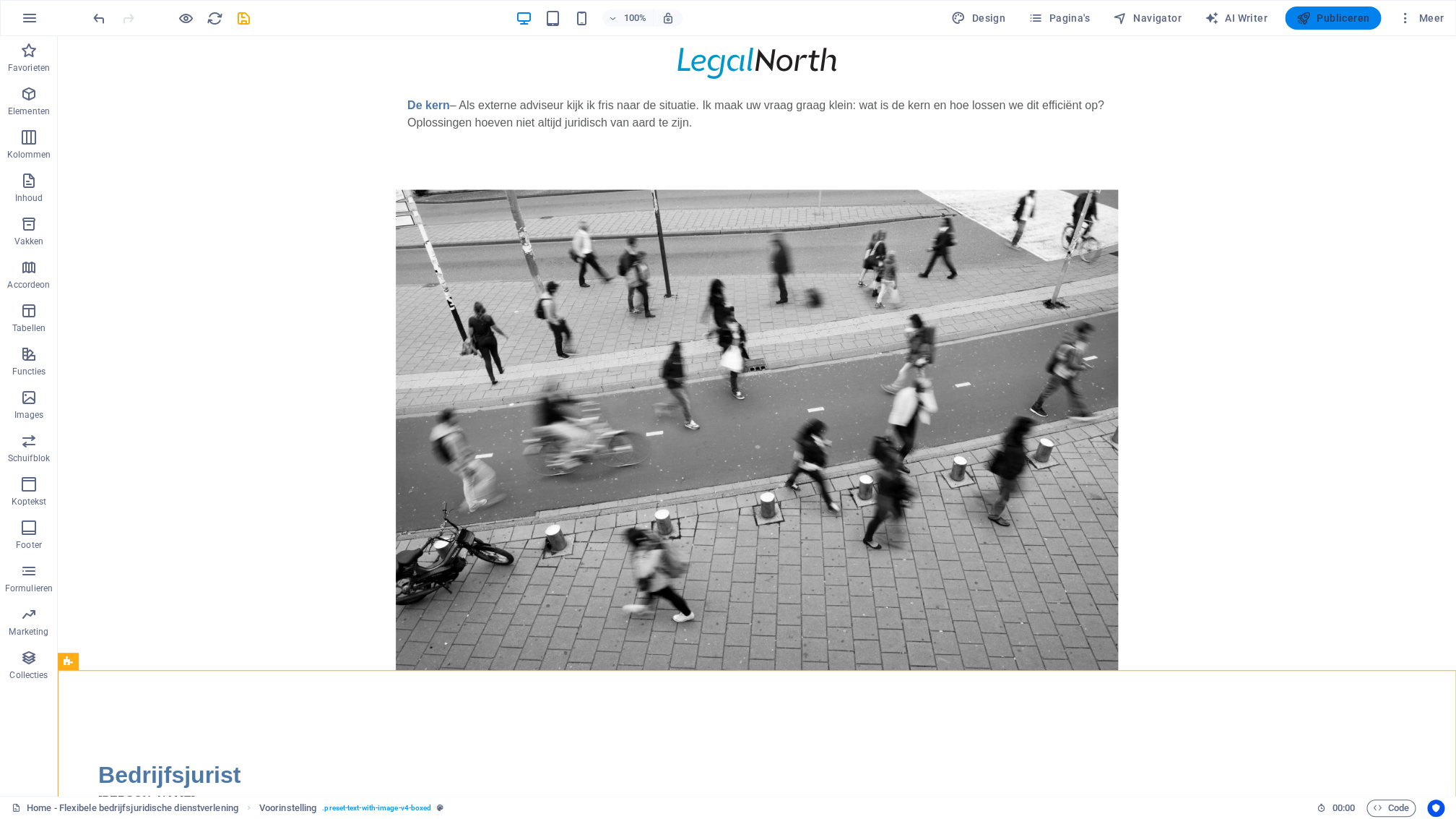
click at [1327, 19] on span "Publiceren" at bounding box center [1333, 18] width 73 height 14
